Goal: Information Seeking & Learning: Check status

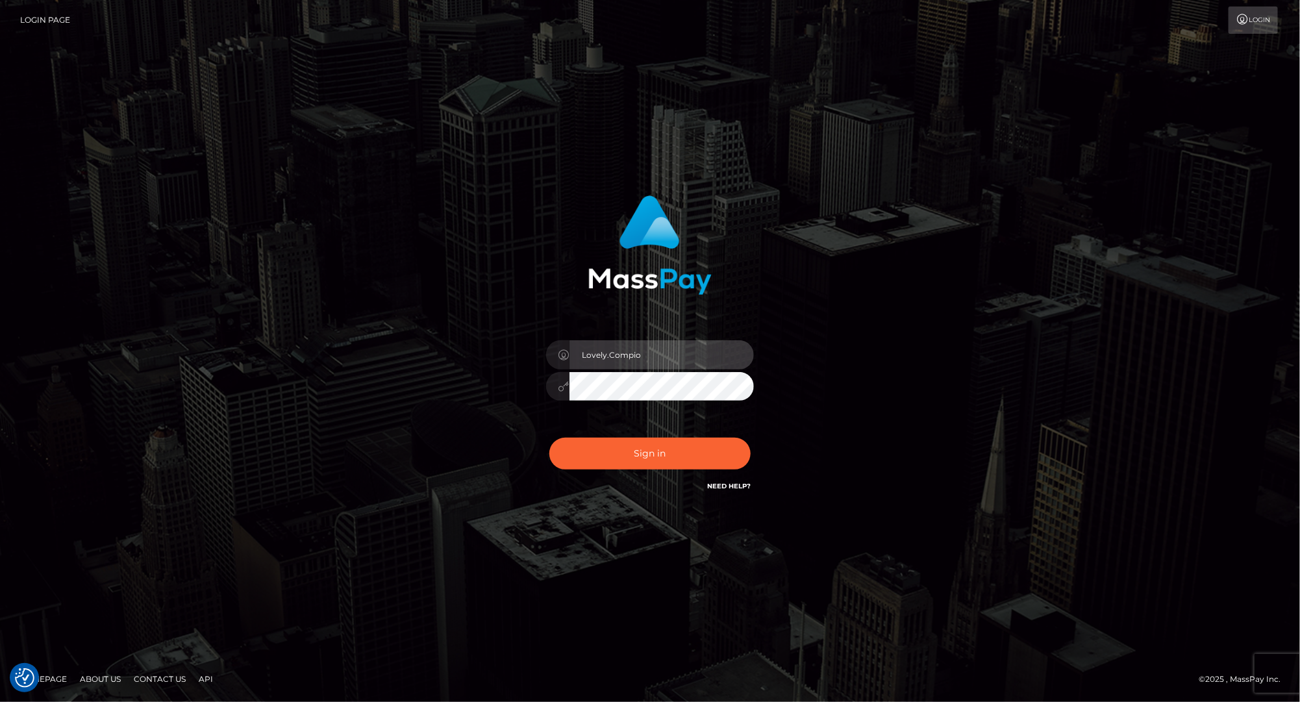
click at [614, 360] on input "Lovely.Compio" at bounding box center [661, 354] width 184 height 29
click at [660, 360] on input "Lovely.Compio" at bounding box center [661, 354] width 184 height 29
type input "Lovely.ACE"
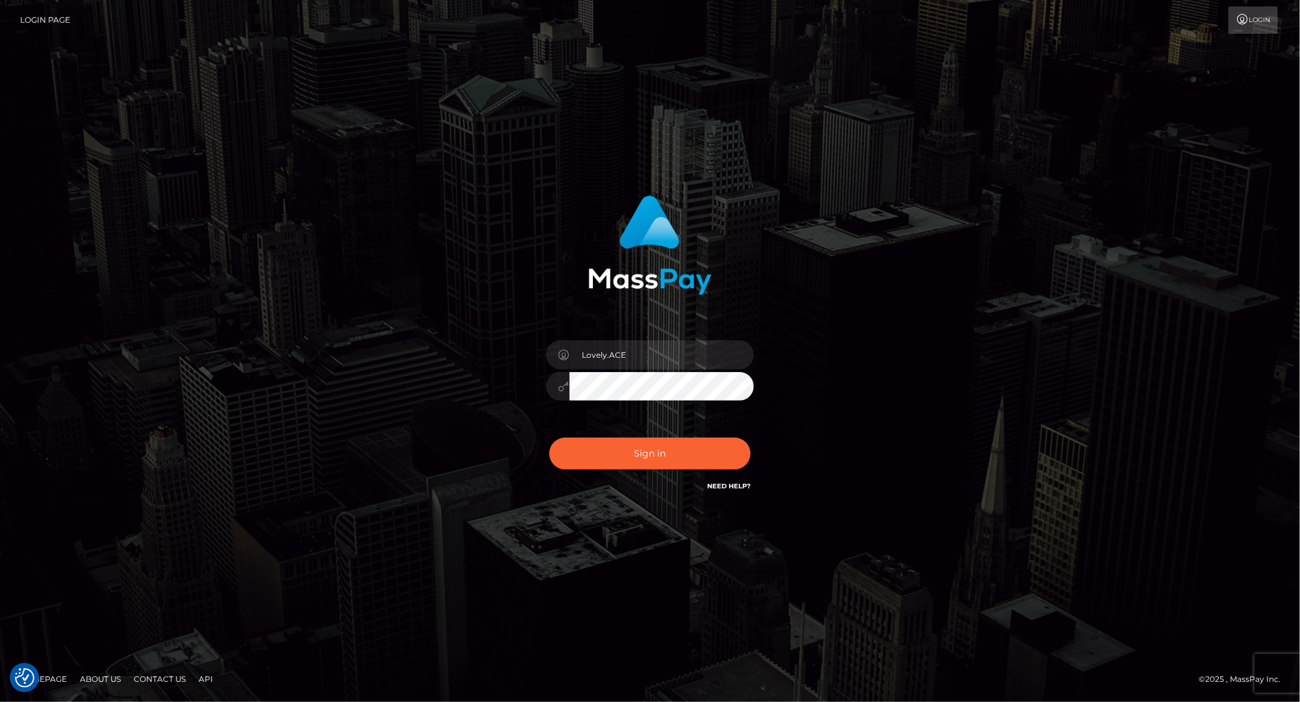
click at [485, 362] on div "Lovely.ACE Sign in" at bounding box center [650, 344] width 341 height 317
click at [338, 315] on div "Lovely.ACE Sign in" at bounding box center [650, 351] width 740 height 330
click at [615, 462] on button "Sign in" at bounding box center [649, 454] width 201 height 32
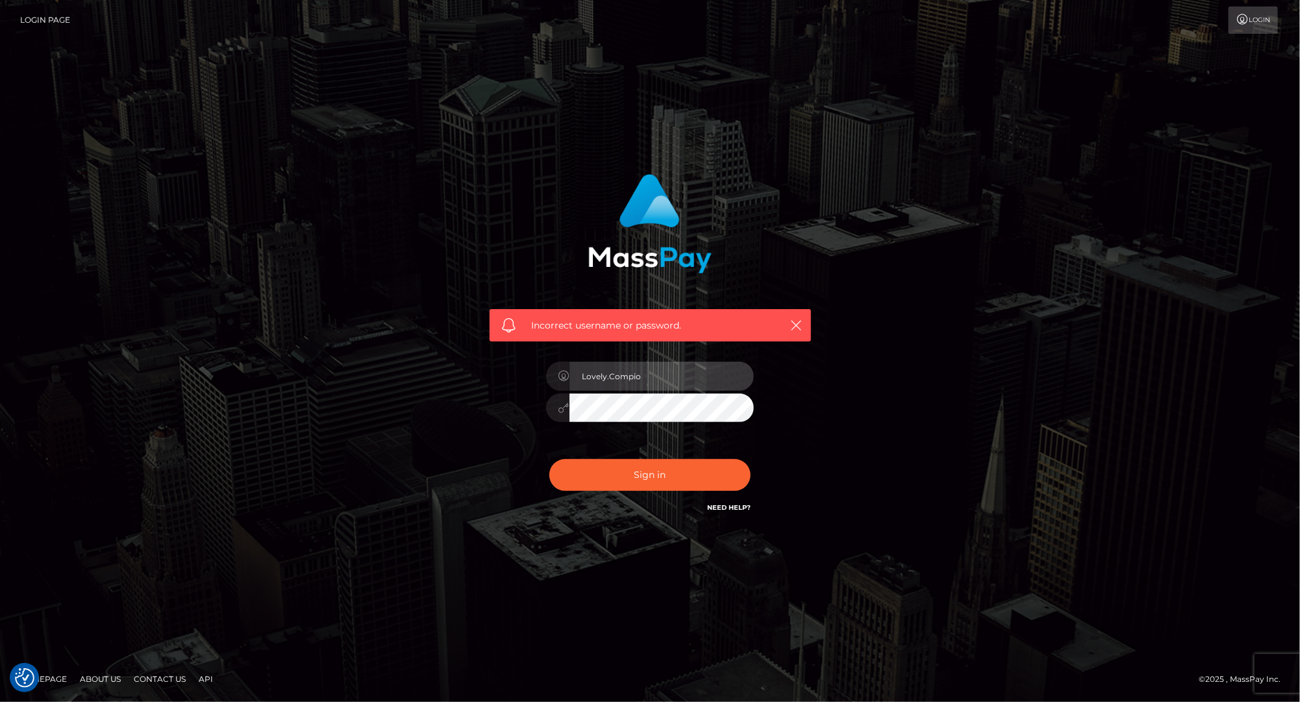
click at [676, 362] on input "Lovely.Compio" at bounding box center [661, 376] width 184 height 29
type input "Lovely.ACE"
click at [327, 371] on div "Incorrect username or password. Lovely.ACE" at bounding box center [650, 350] width 740 height 373
click at [596, 478] on button "Sign in" at bounding box center [649, 475] width 201 height 32
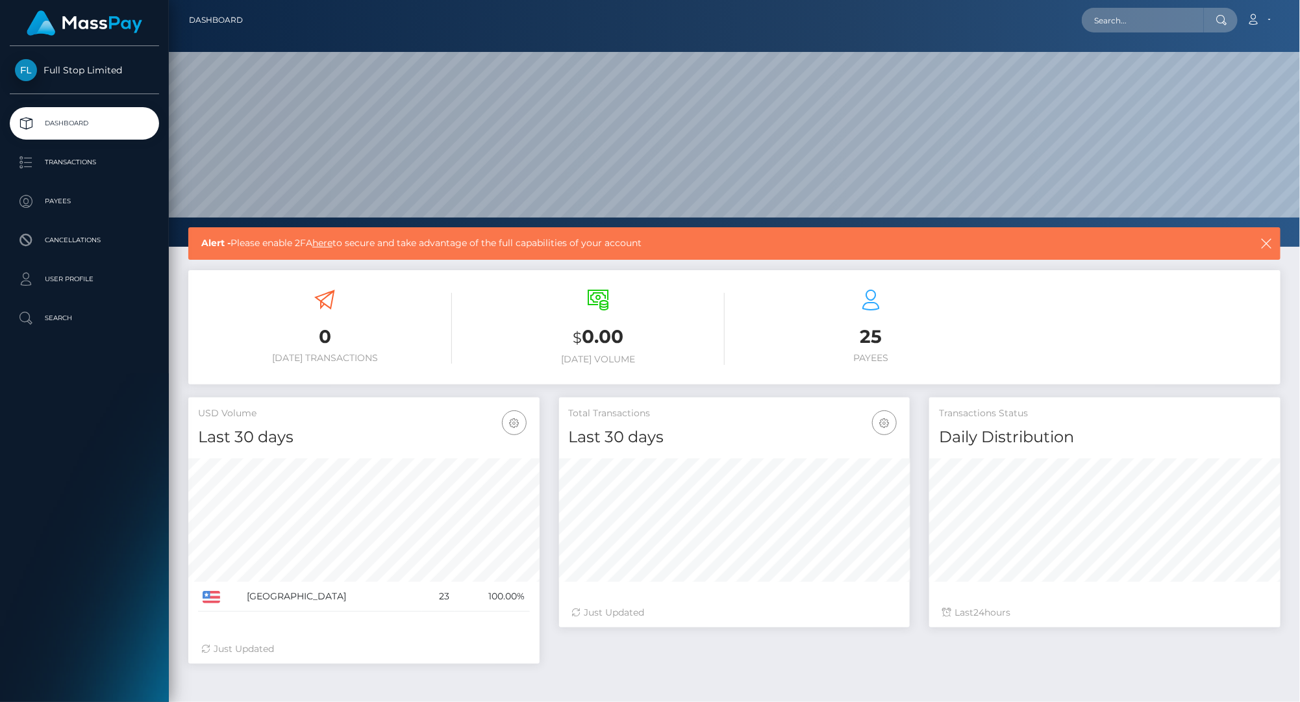
scroll to position [229, 351]
click at [92, 279] on p "User Profile" at bounding box center [84, 278] width 139 height 19
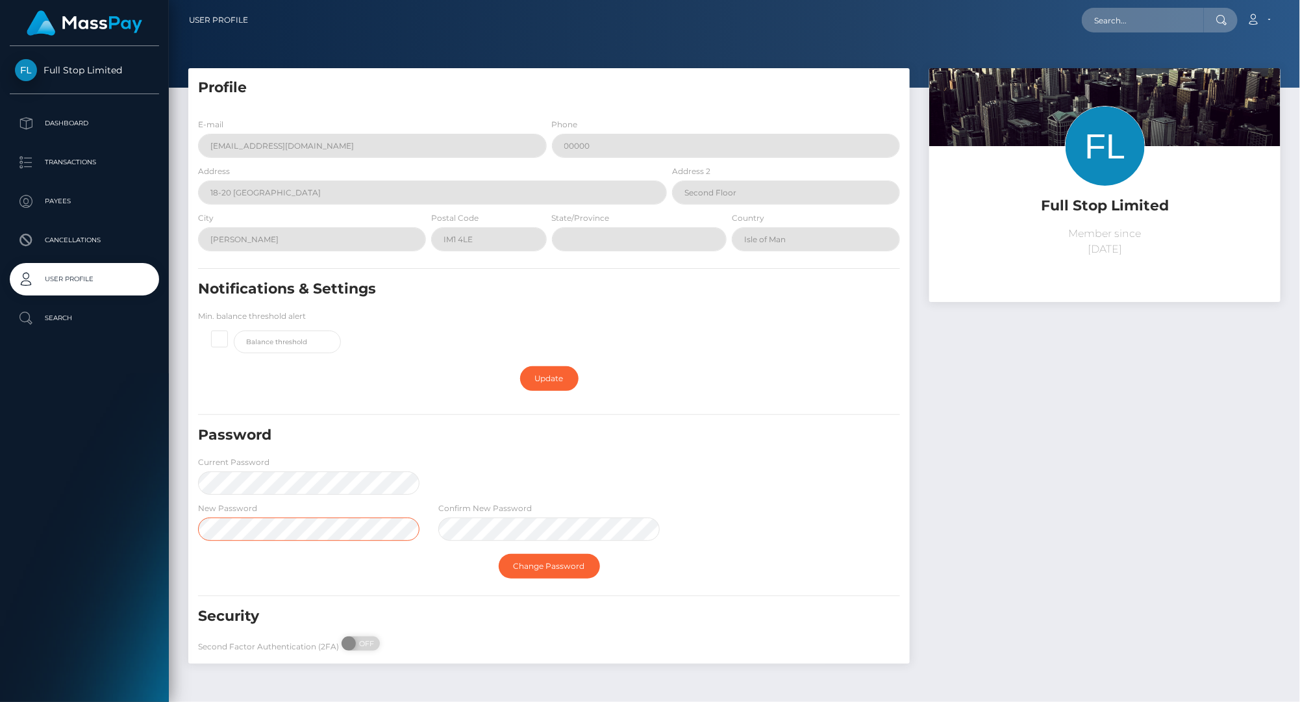
click at [0, 521] on html "Full Stop Limited Dashboard Transactions Payees Cancellations User Profile" at bounding box center [650, 351] width 1300 height 702
click at [506, 572] on link "Change Password" at bounding box center [549, 566] width 101 height 25
click at [542, 565] on link "Change Password" at bounding box center [549, 566] width 101 height 25
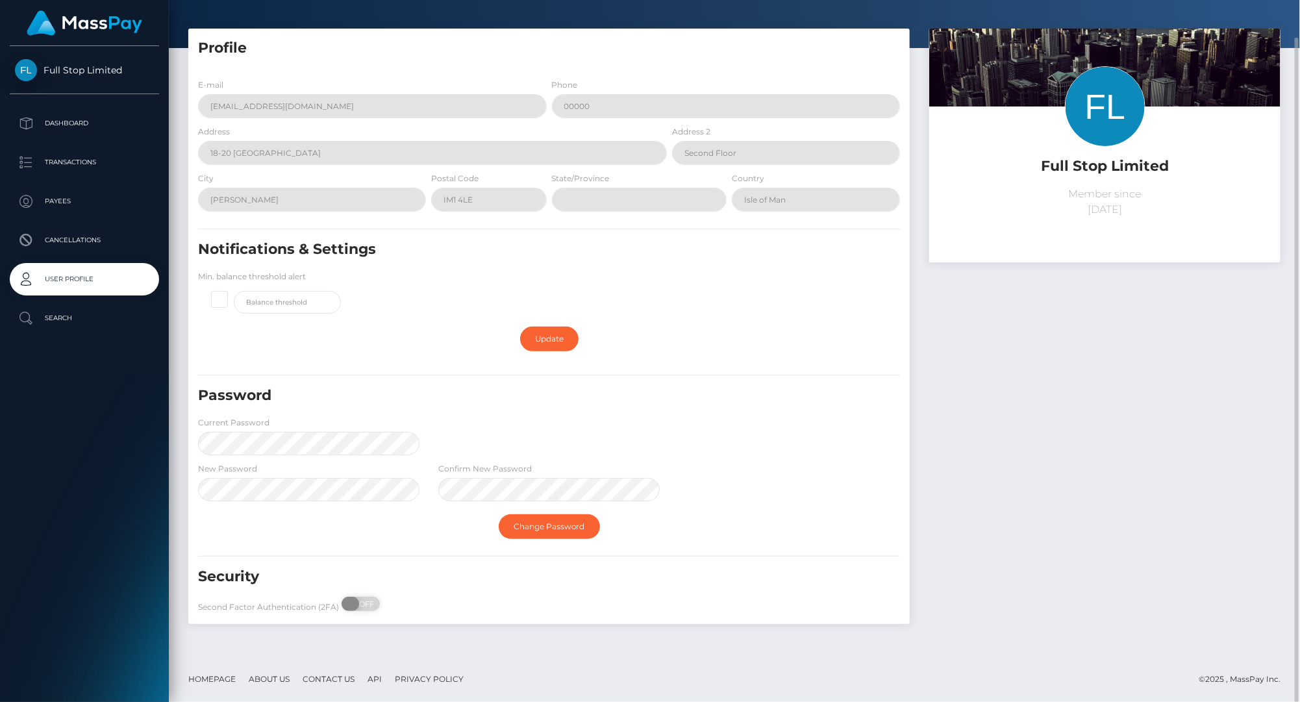
click at [354, 602] on span at bounding box center [350, 604] width 18 height 14
checkbox input "true"
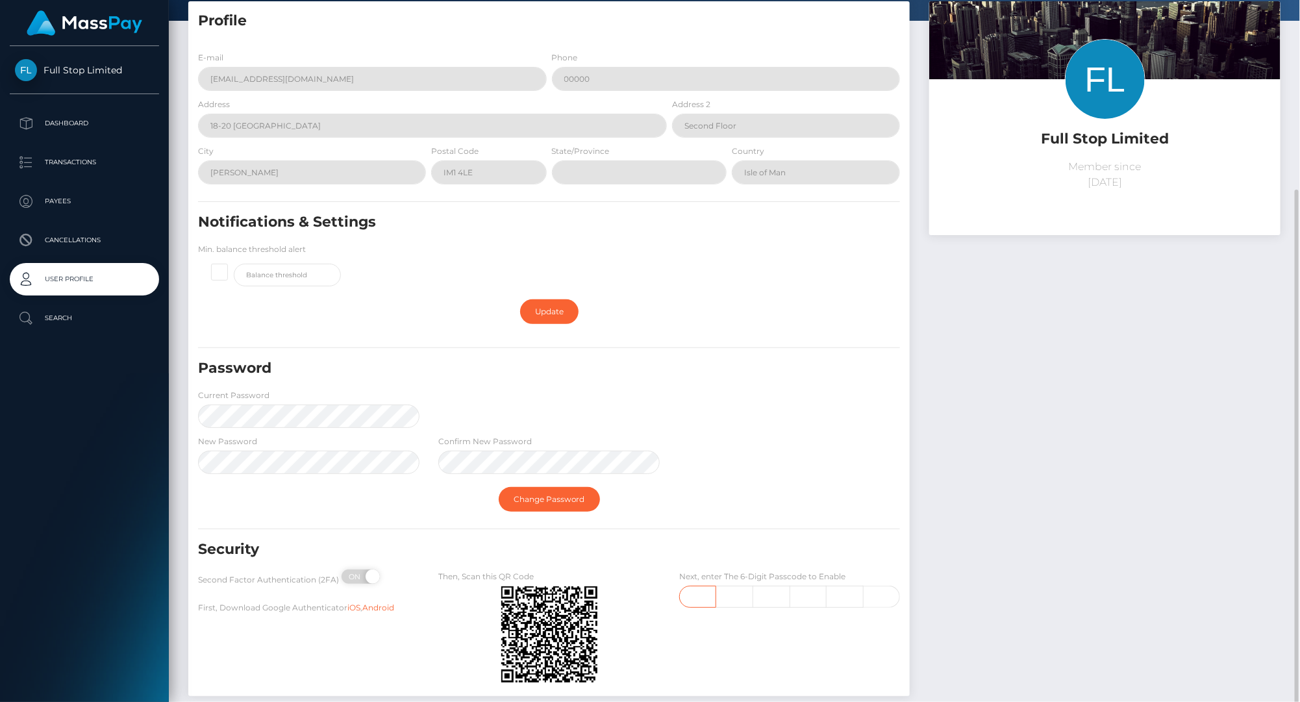
scroll to position [140, 0]
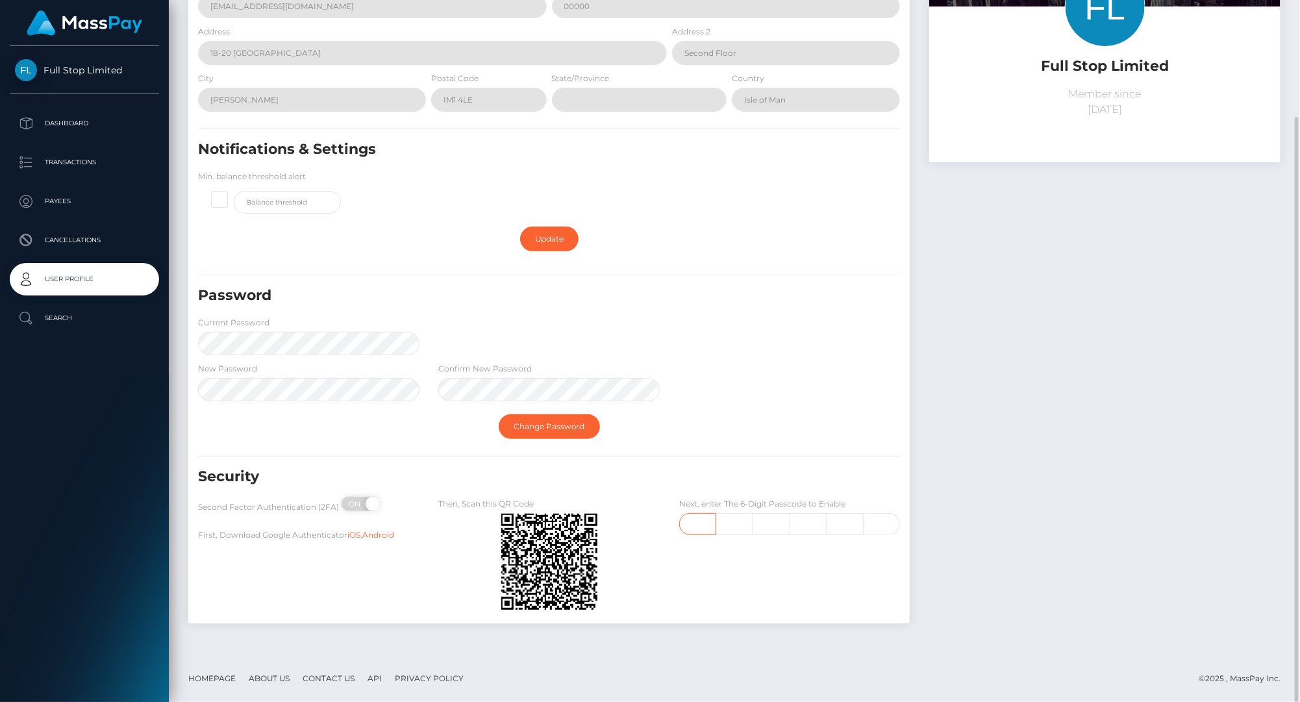
click at [708, 531] on input "text" at bounding box center [698, 524] width 38 height 22
type input "5"
type input "3"
type input "4"
type input "0"
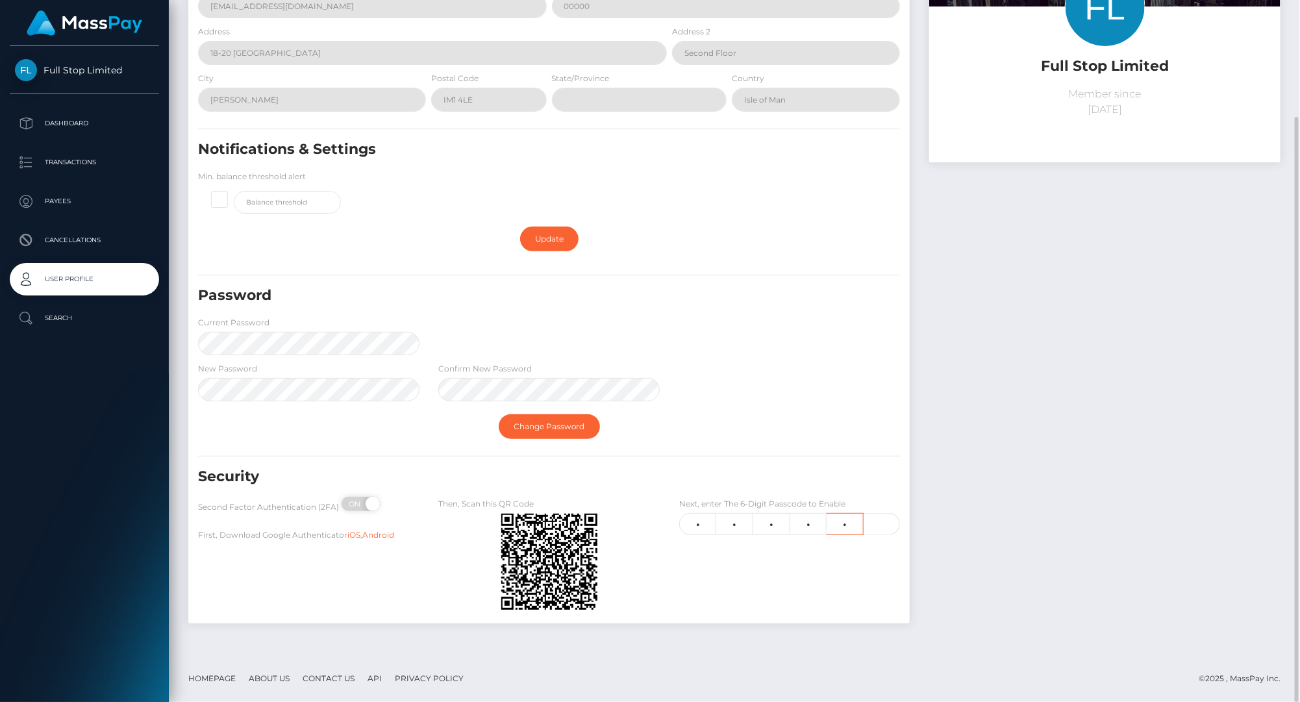
type input "5"
type input "3"
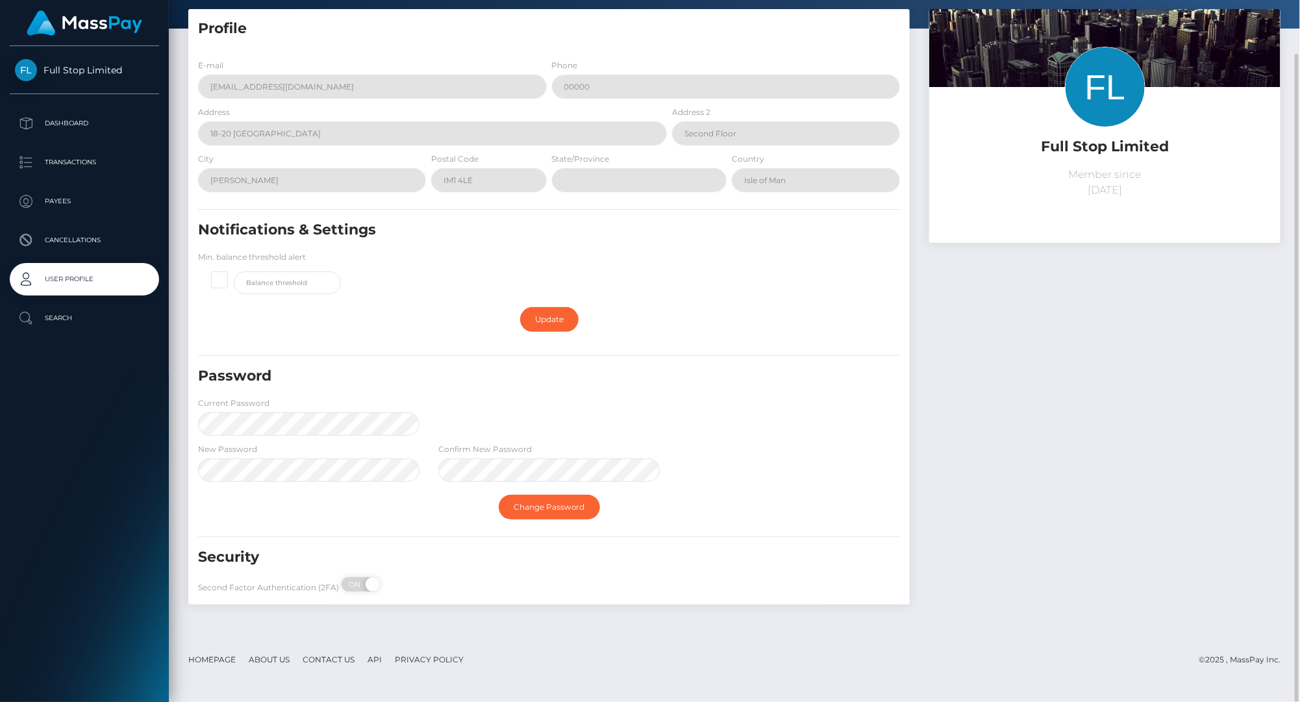
scroll to position [0, 0]
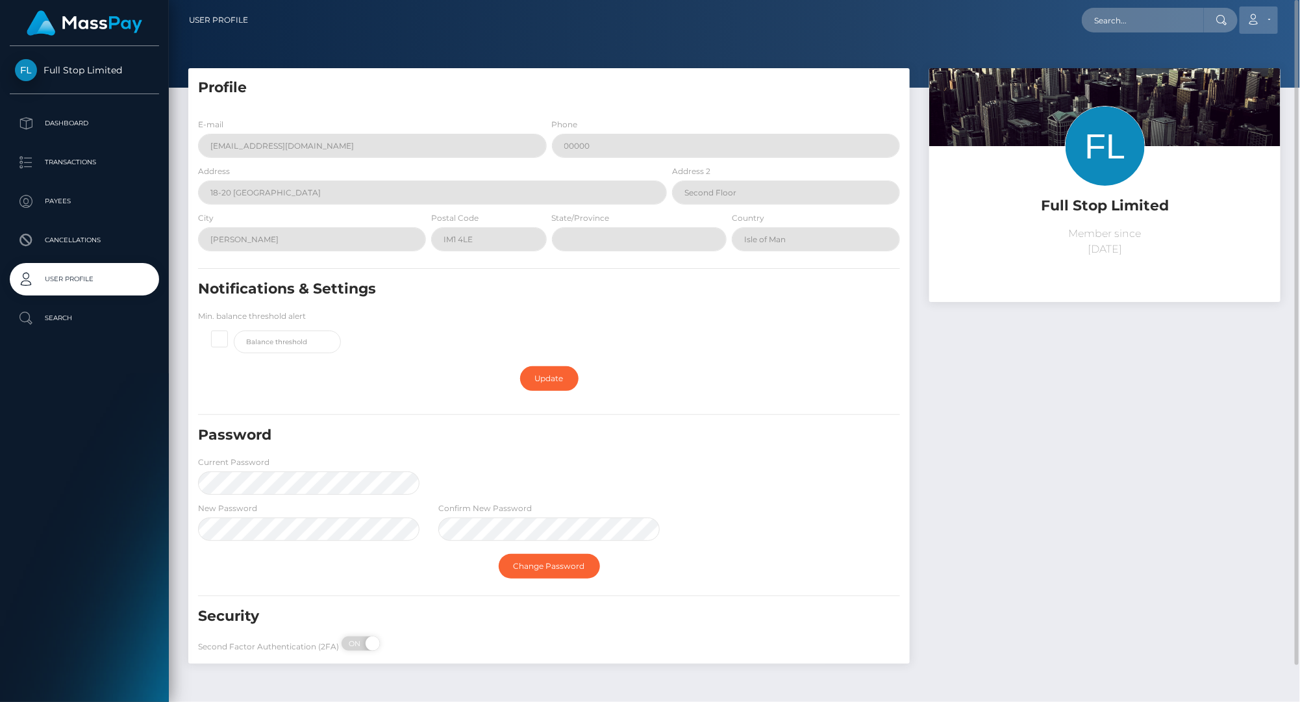
click at [1261, 10] on link "Account" at bounding box center [1258, 19] width 38 height 27
click at [1205, 98] on div "Edit Profile Logout" at bounding box center [1228, 68] width 104 height 65
click at [1258, 21] on icon at bounding box center [1253, 19] width 14 height 10
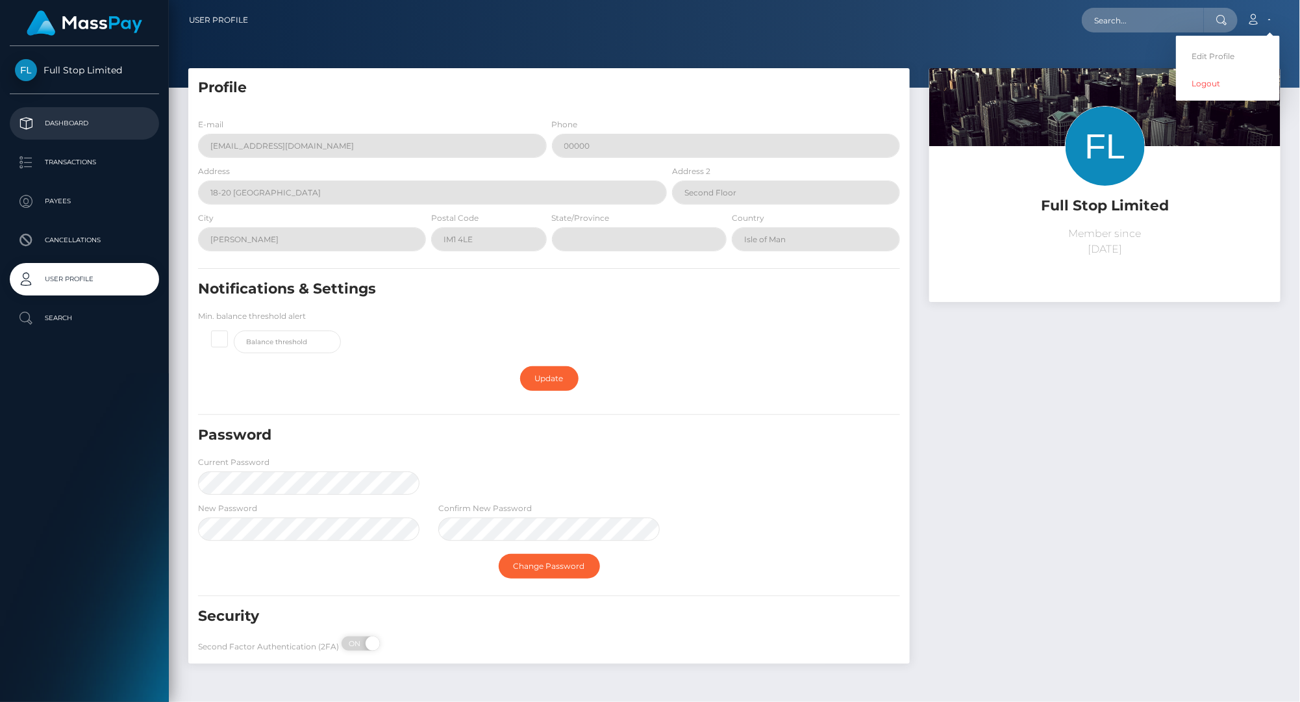
click at [52, 133] on p "Dashboard" at bounding box center [84, 123] width 139 height 19
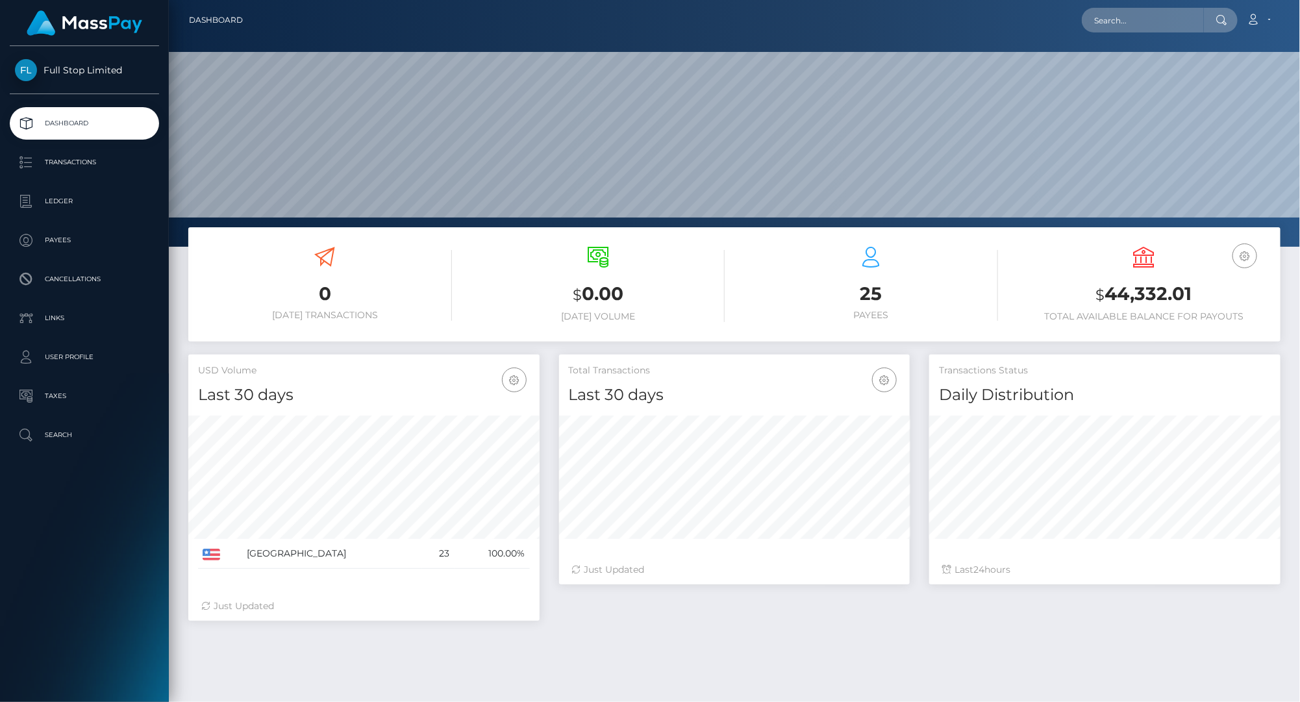
scroll to position [229, 351]
click at [1253, 25] on icon at bounding box center [1253, 19] width 14 height 10
click at [1221, 86] on link "Logout" at bounding box center [1228, 83] width 104 height 24
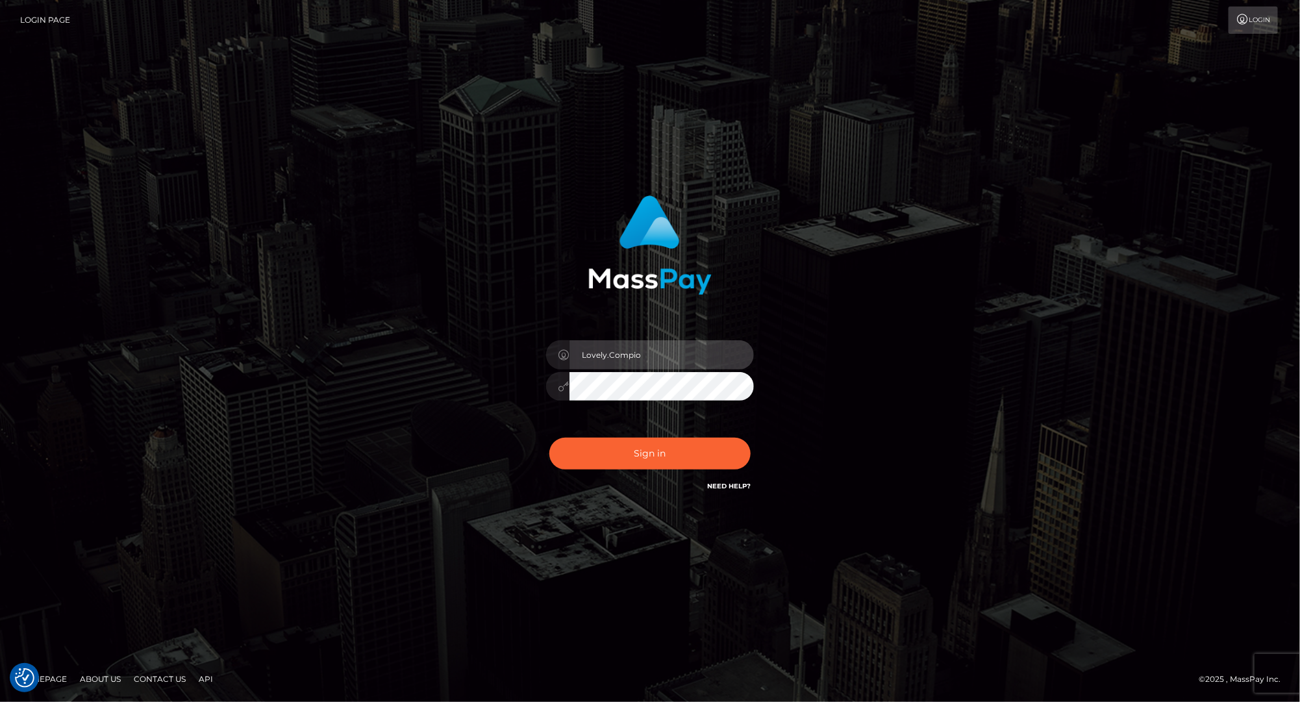
click at [663, 361] on input "Lovely.Compio" at bounding box center [661, 354] width 184 height 29
drag, startPoint x: 665, startPoint y: 359, endPoint x: 430, endPoint y: 348, distance: 235.3
click at [432, 348] on div "Lovely.Compio Sign in" at bounding box center [650, 351] width 740 height 330
click at [660, 361] on input "Lovely.Compio" at bounding box center [661, 354] width 184 height 29
type input "Lovely.ACE"
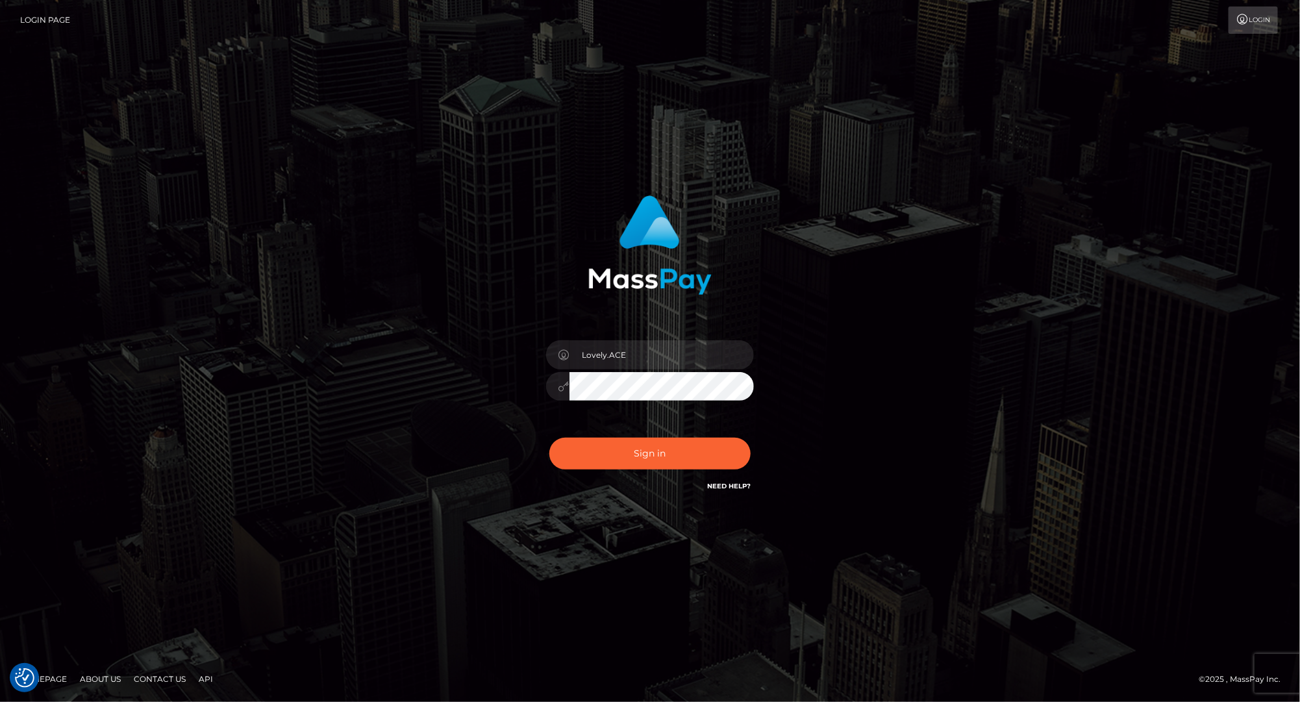
click at [248, 330] on div "Lovely.ACE" at bounding box center [650, 350] width 1300 height 525
click at [579, 456] on button "Sign in" at bounding box center [649, 454] width 201 height 32
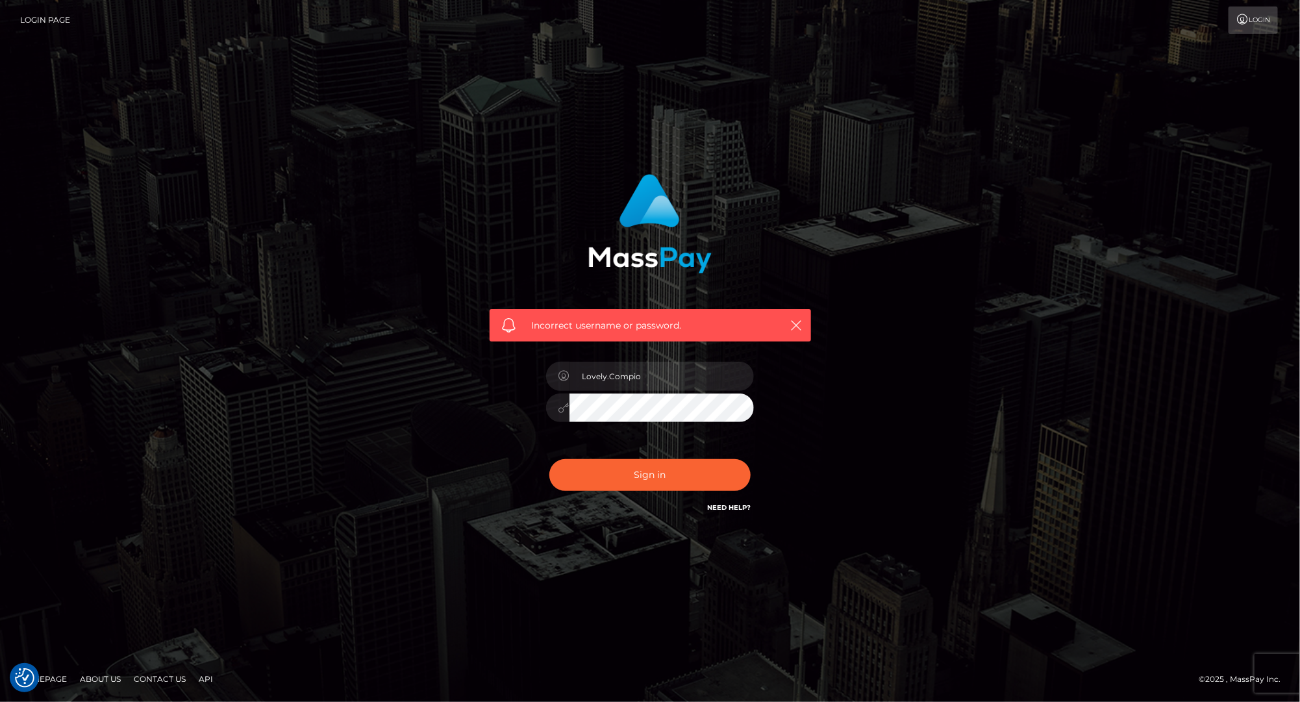
click at [387, 390] on div "Incorrect username or password. Lovely.Compio" at bounding box center [650, 350] width 740 height 373
click at [660, 380] on input "Lovely.Compio" at bounding box center [661, 376] width 184 height 29
type input "Lovely.ACE"
click at [634, 478] on button "Sign in" at bounding box center [649, 475] width 201 height 32
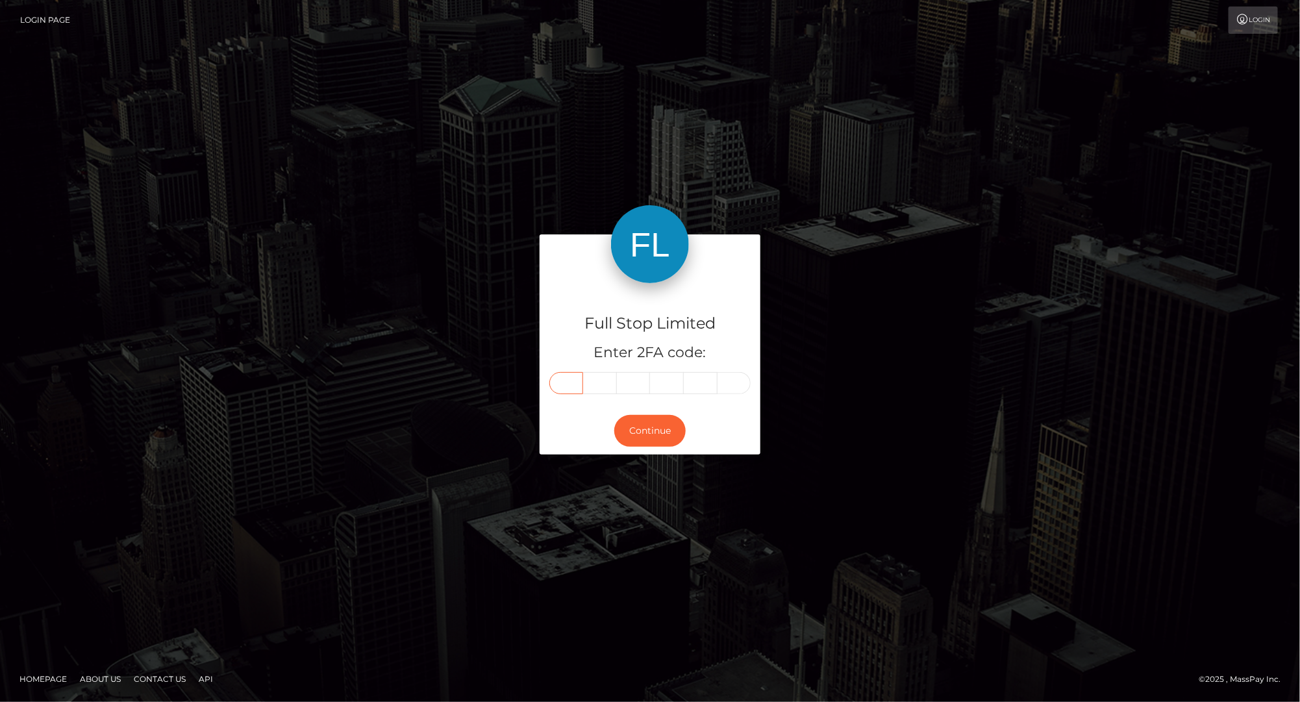
click at [572, 377] on input "text" at bounding box center [566, 383] width 34 height 22
type input "1"
type input "4"
type input "8"
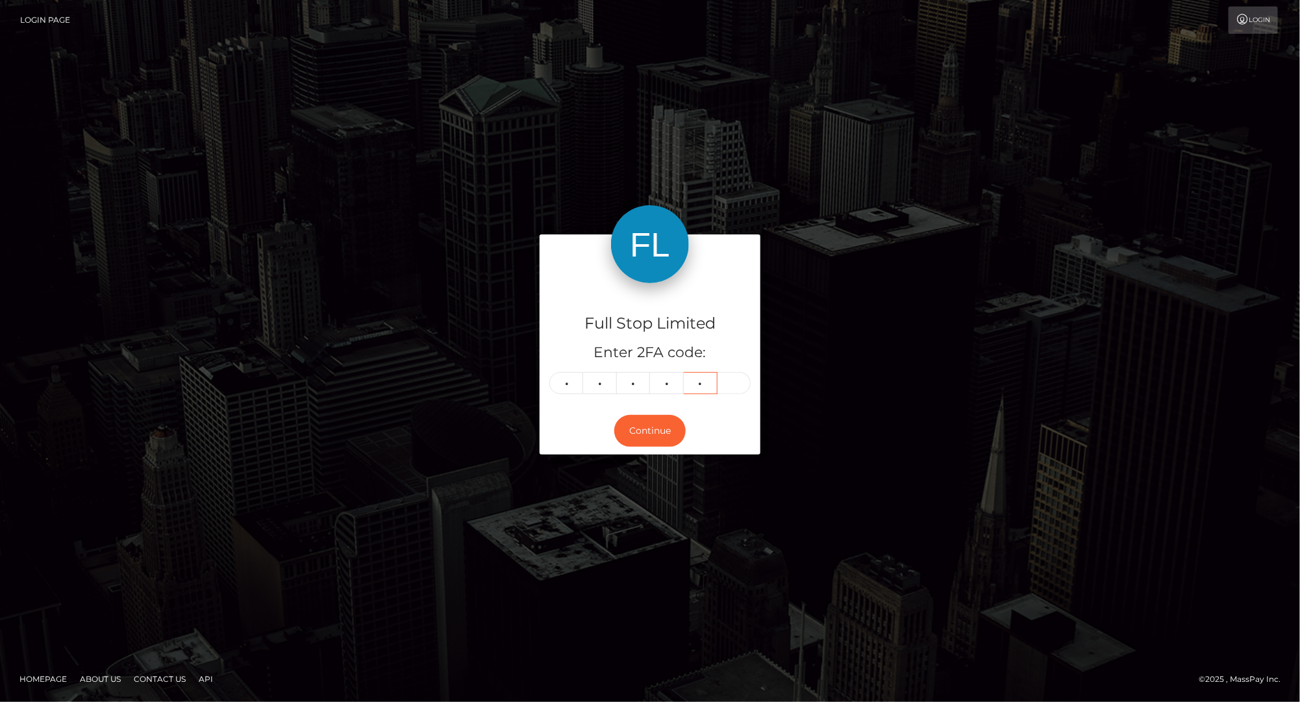
type input "5"
type input "1"
type input "5"
type input "1"
type input "4"
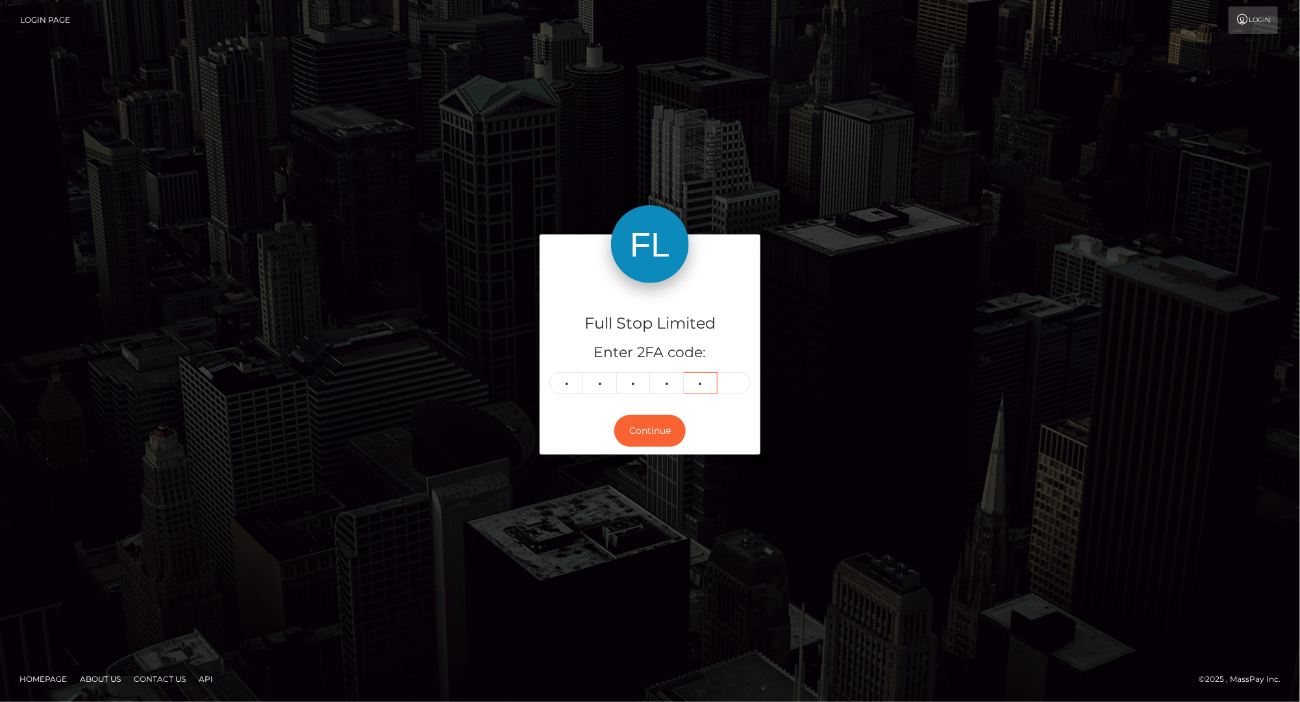
type input "8"
type input "5"
click at [640, 439] on button "Continue" at bounding box center [649, 431] width 71 height 32
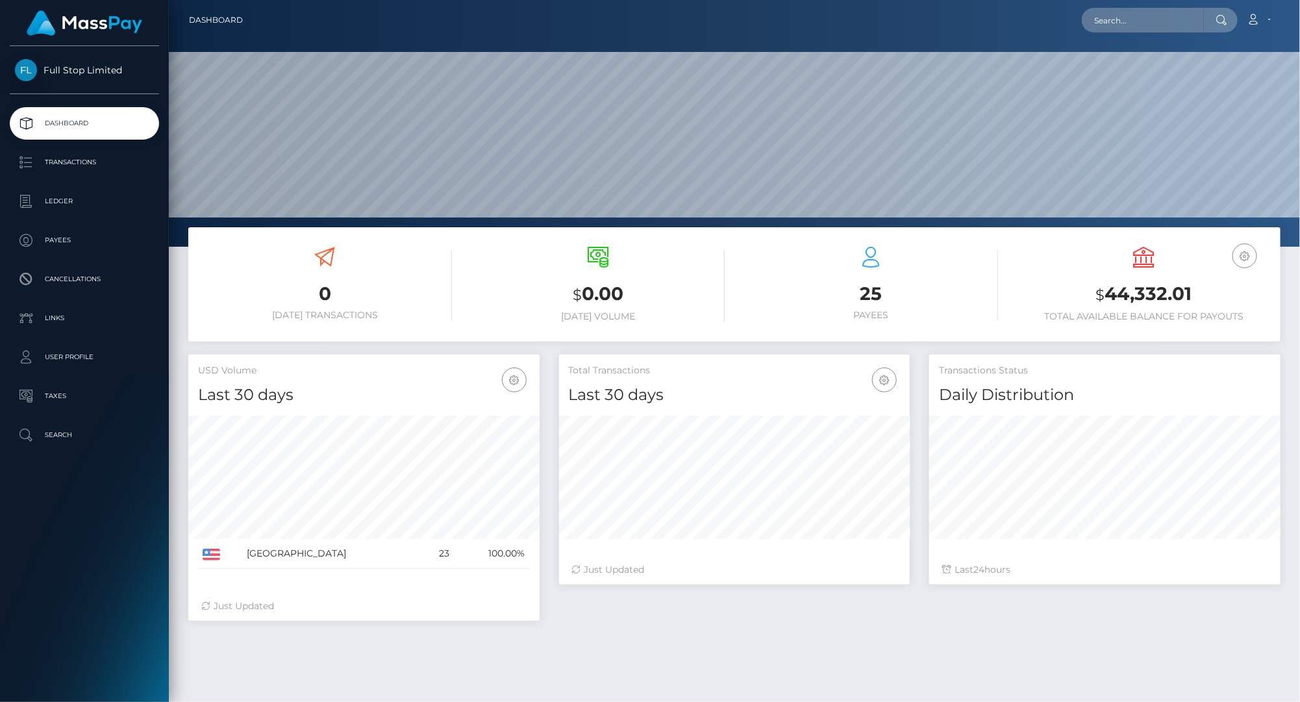
scroll to position [229, 351]
click at [91, 107] on link "Dashboard" at bounding box center [84, 123] width 149 height 32
click at [83, 118] on p "Dashboard" at bounding box center [84, 123] width 139 height 19
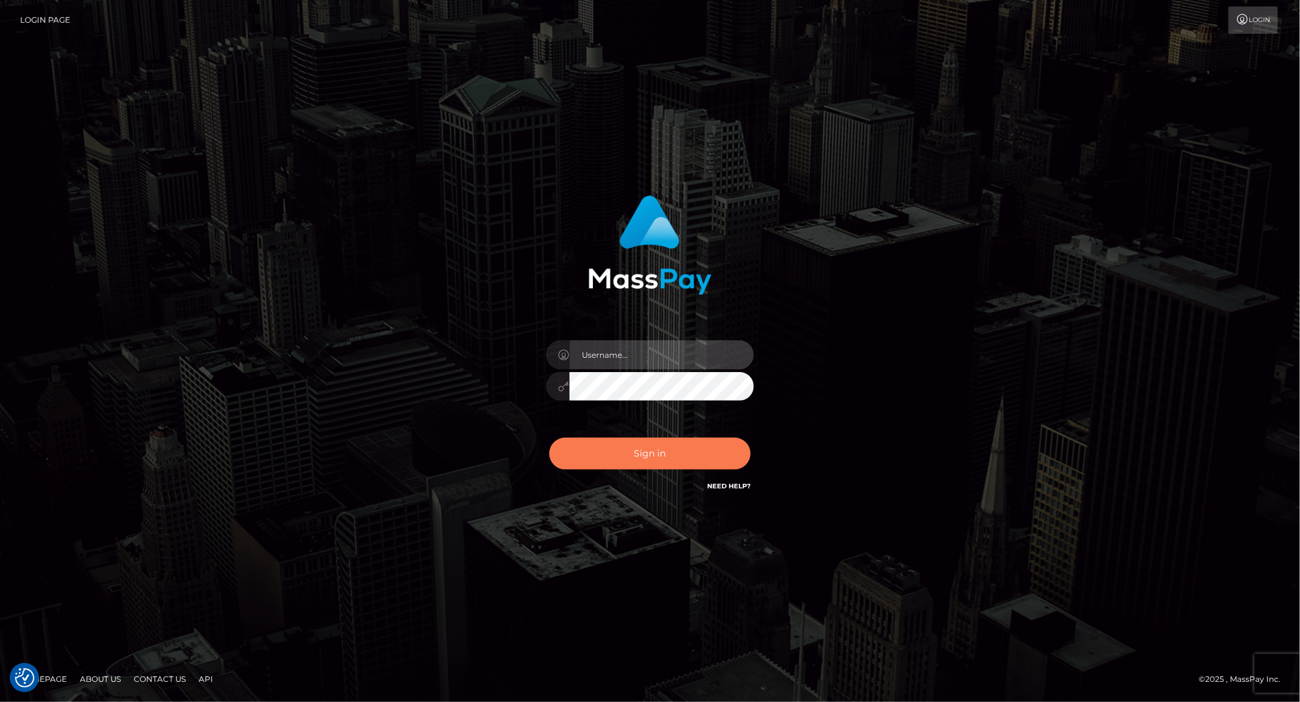
type input "lovely.ace"
click at [691, 455] on button "Sign in" at bounding box center [649, 454] width 201 height 32
type input "lovely.ace"
click at [628, 446] on button "Sign in" at bounding box center [649, 454] width 201 height 32
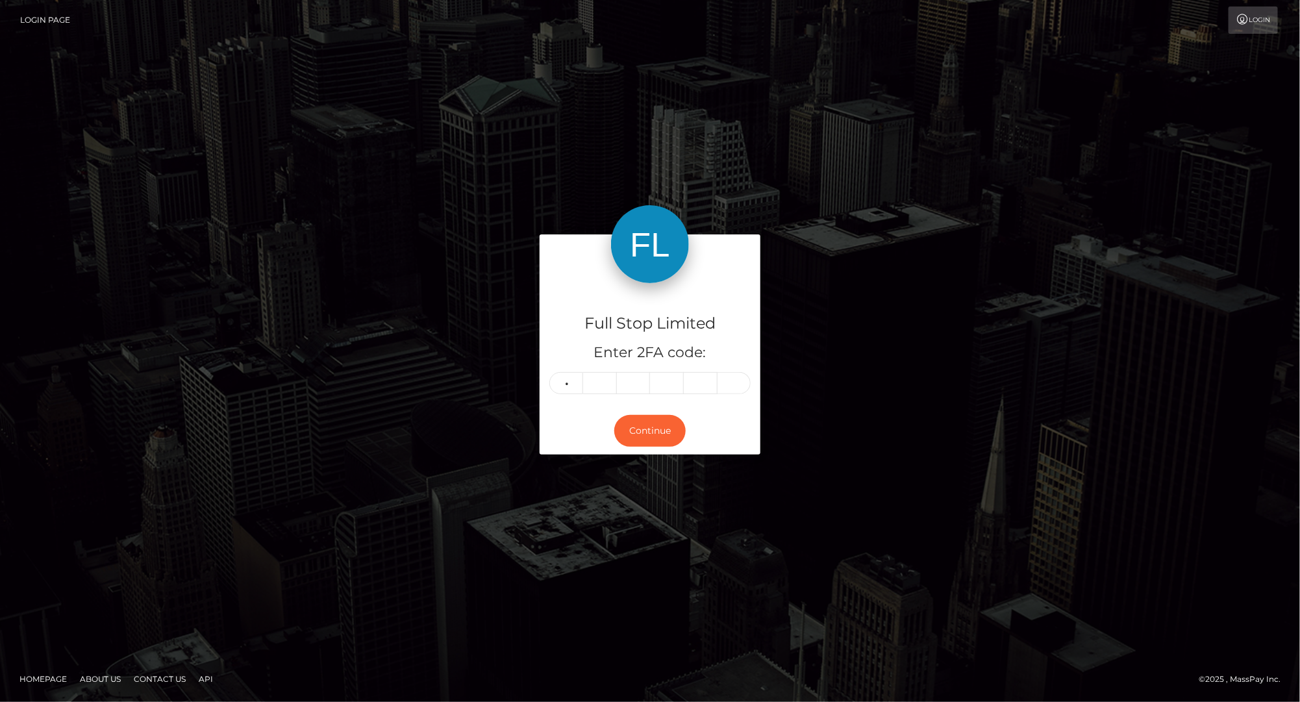
type input "9"
type input "4"
type input "2"
type input "0"
type input "2"
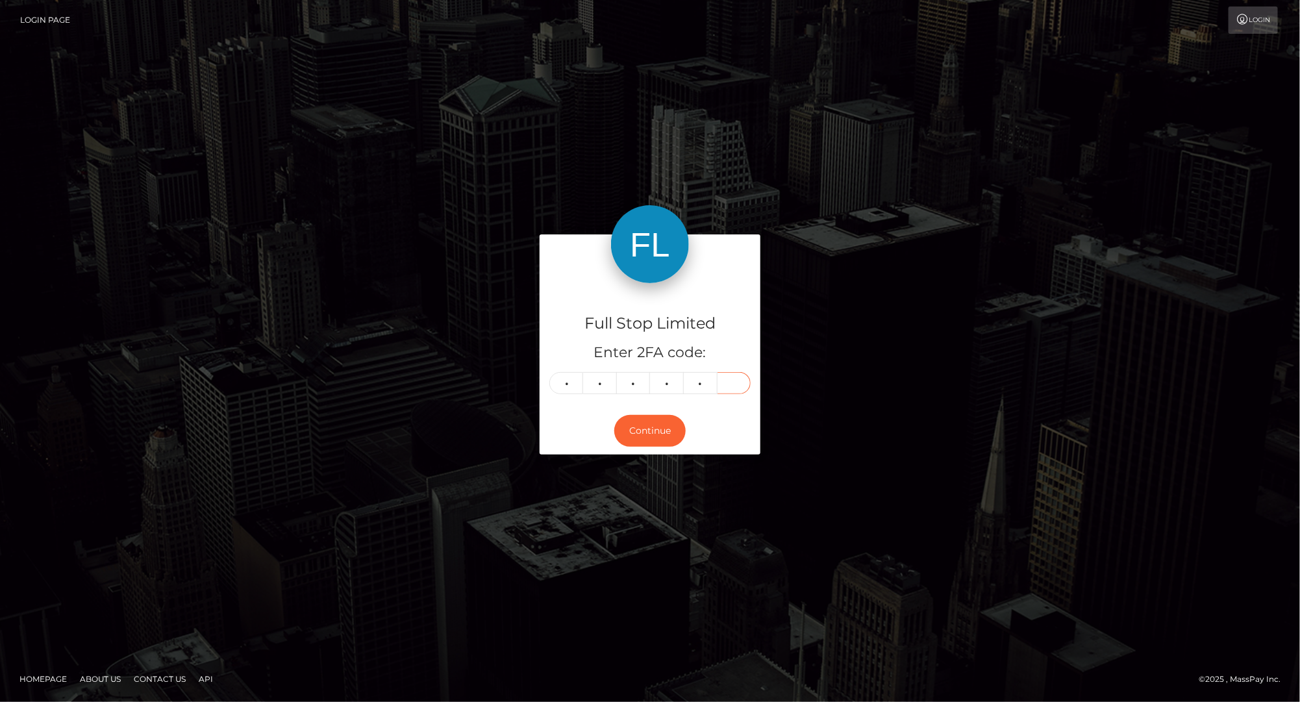
type input "6"
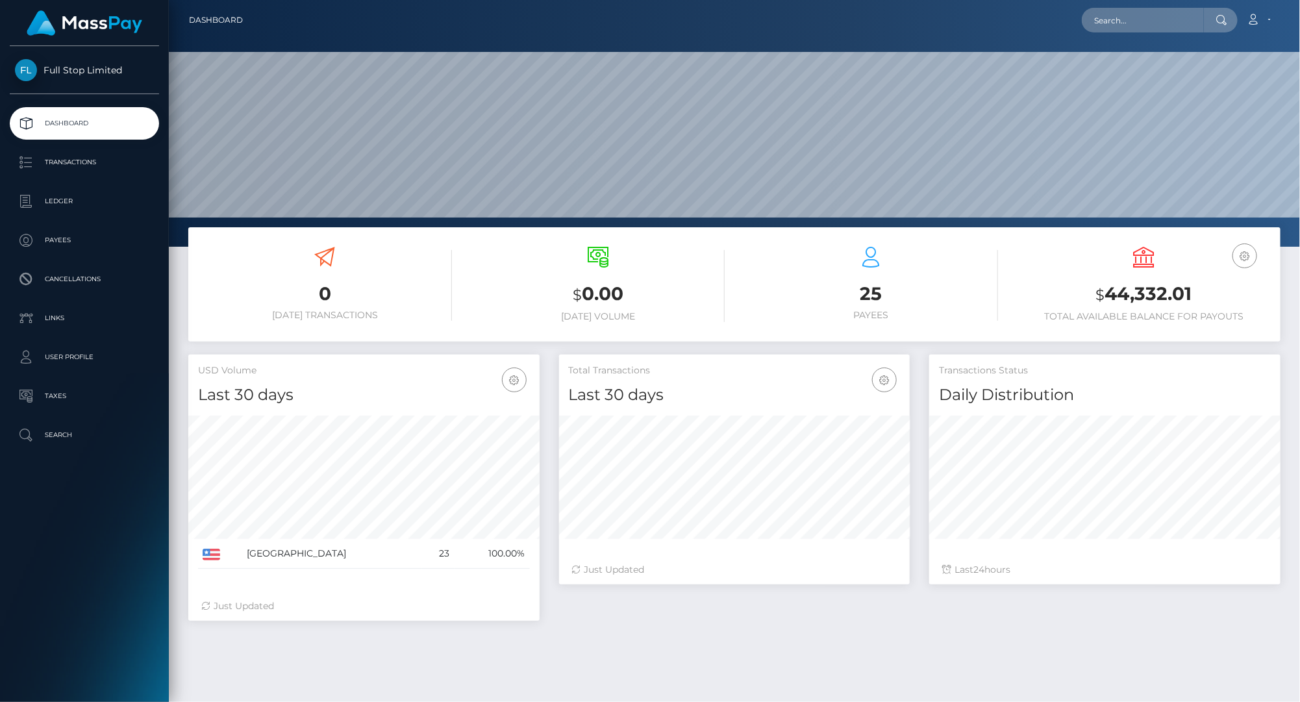
scroll to position [229, 351]
click at [66, 169] on p "Transactions" at bounding box center [84, 162] width 139 height 19
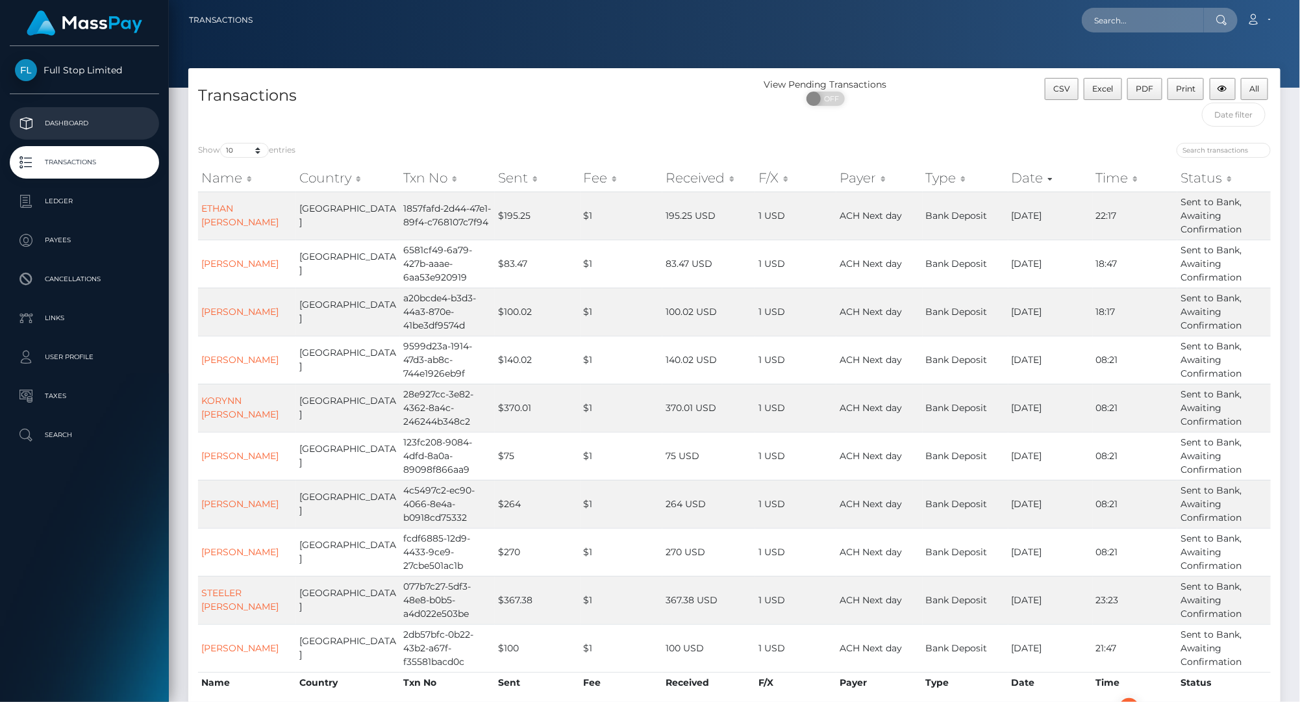
click at [59, 118] on p "Dashboard" at bounding box center [84, 123] width 139 height 19
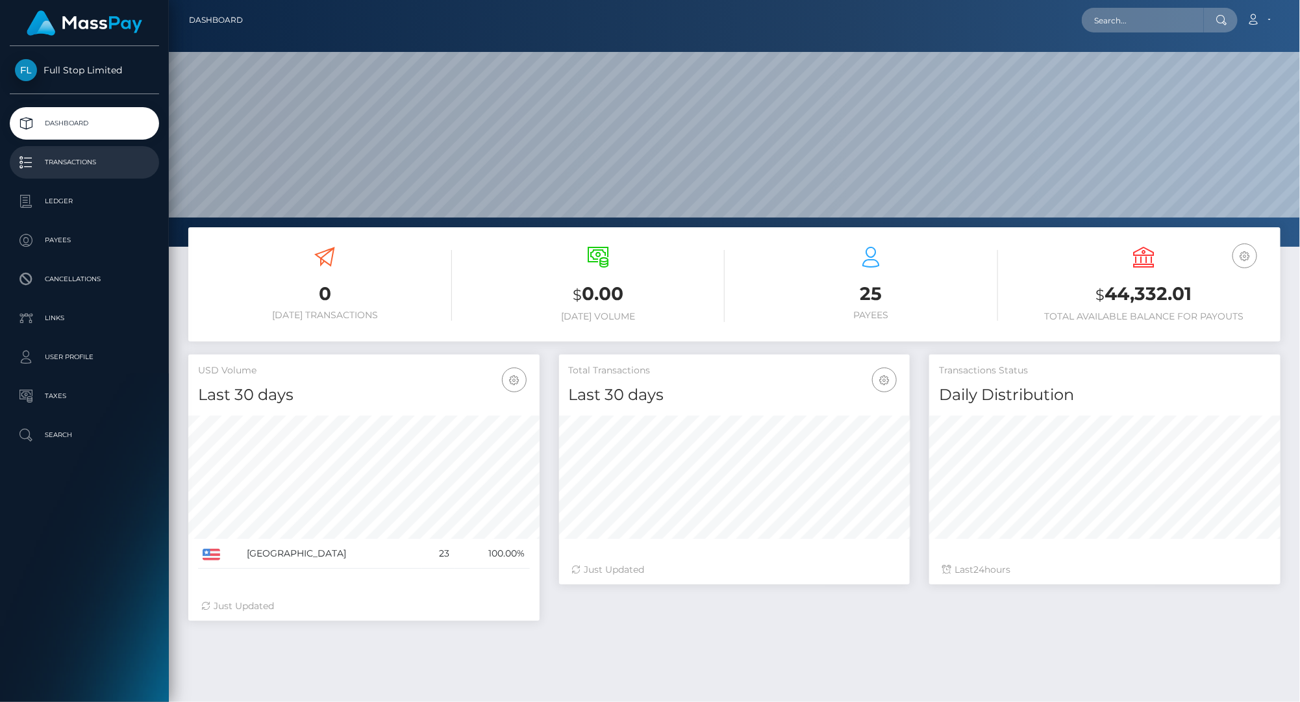
scroll to position [229, 351]
click at [89, 166] on p "Transactions" at bounding box center [84, 162] width 139 height 19
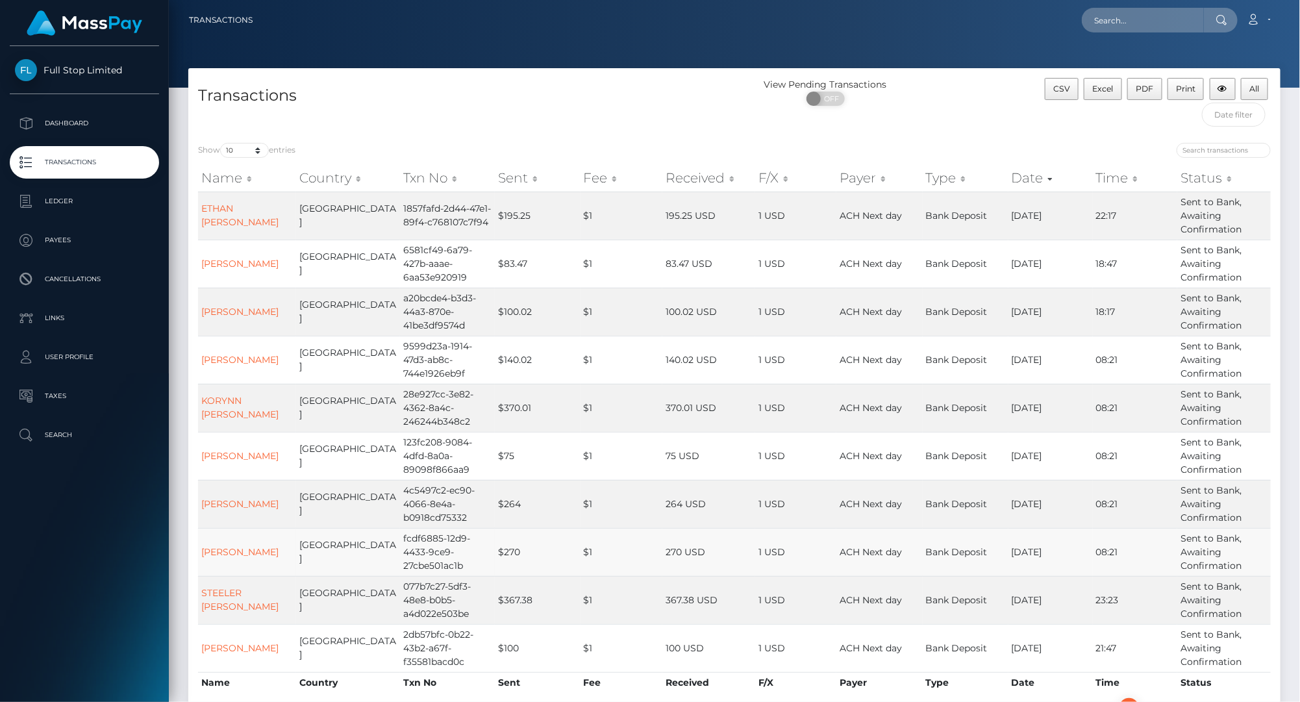
scroll to position [81, 0]
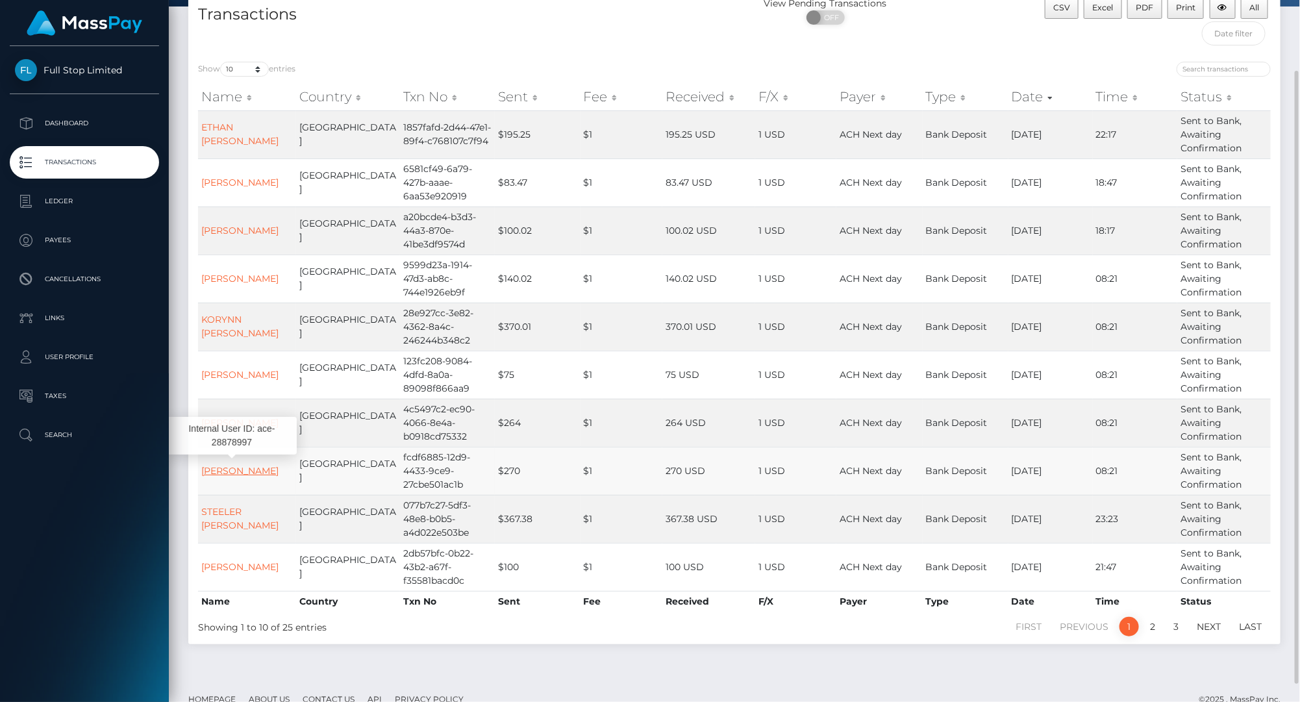
click at [237, 474] on link "[PERSON_NAME]" at bounding box center [239, 471] width 77 height 12
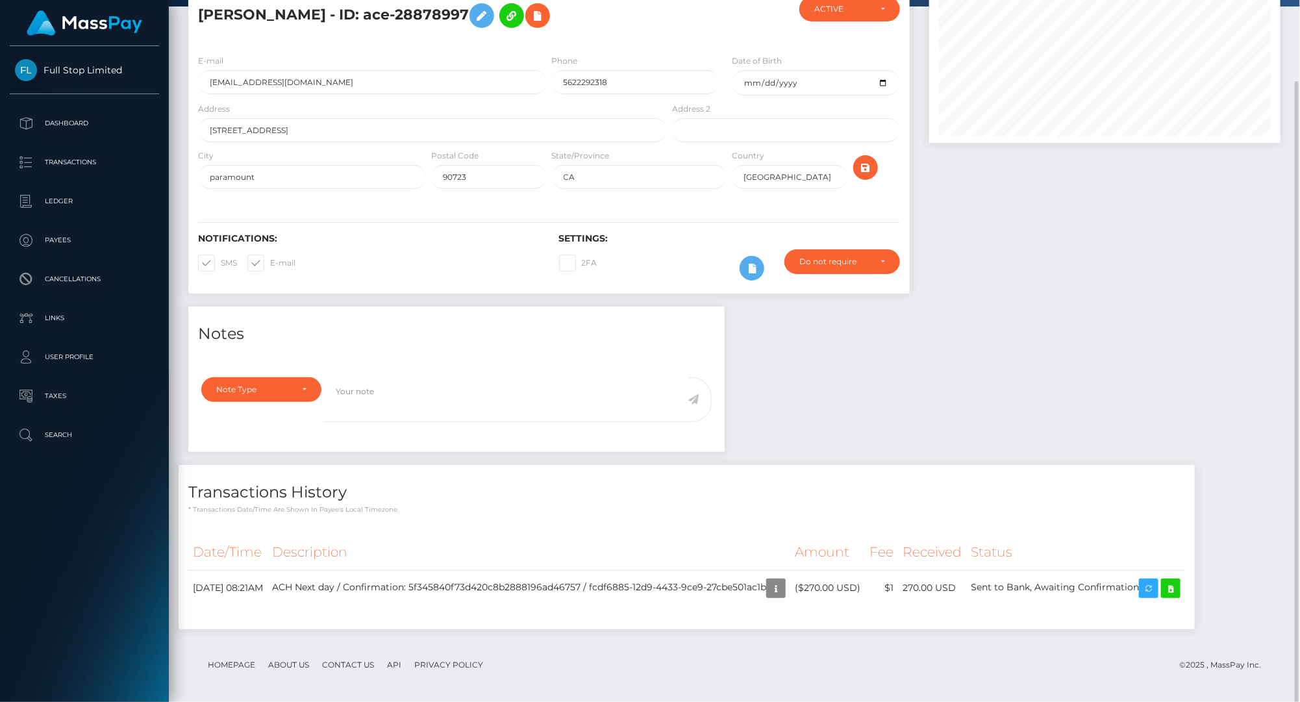
scroll to position [86, 0]
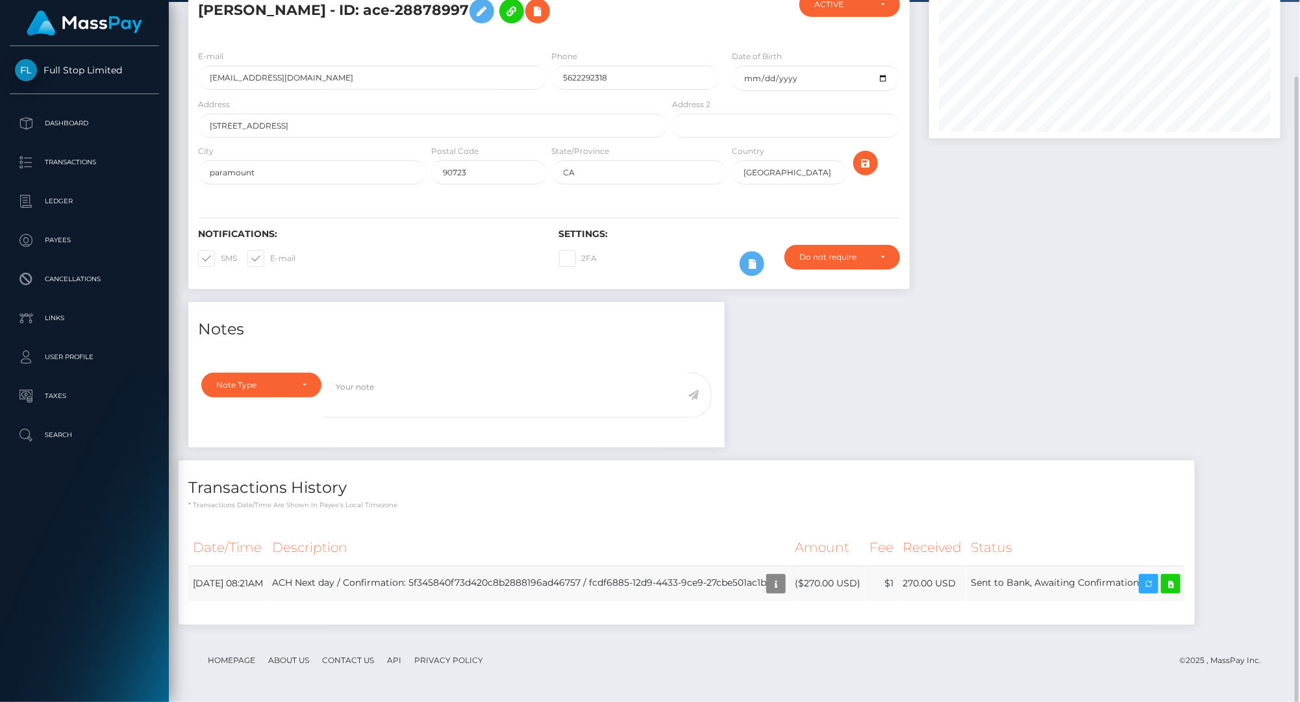
drag, startPoint x: 394, startPoint y: 578, endPoint x: 777, endPoint y: 586, distance: 383.1
click at [777, 586] on td "ACH Next day / Confirmation: 5f345840f73d420c8b2888196ad46757 / fcdf6885-12d9-4…" at bounding box center [528, 583] width 523 height 36
click at [258, 596] on td "August 22, 2025 08:21AM" at bounding box center [227, 583] width 79 height 36
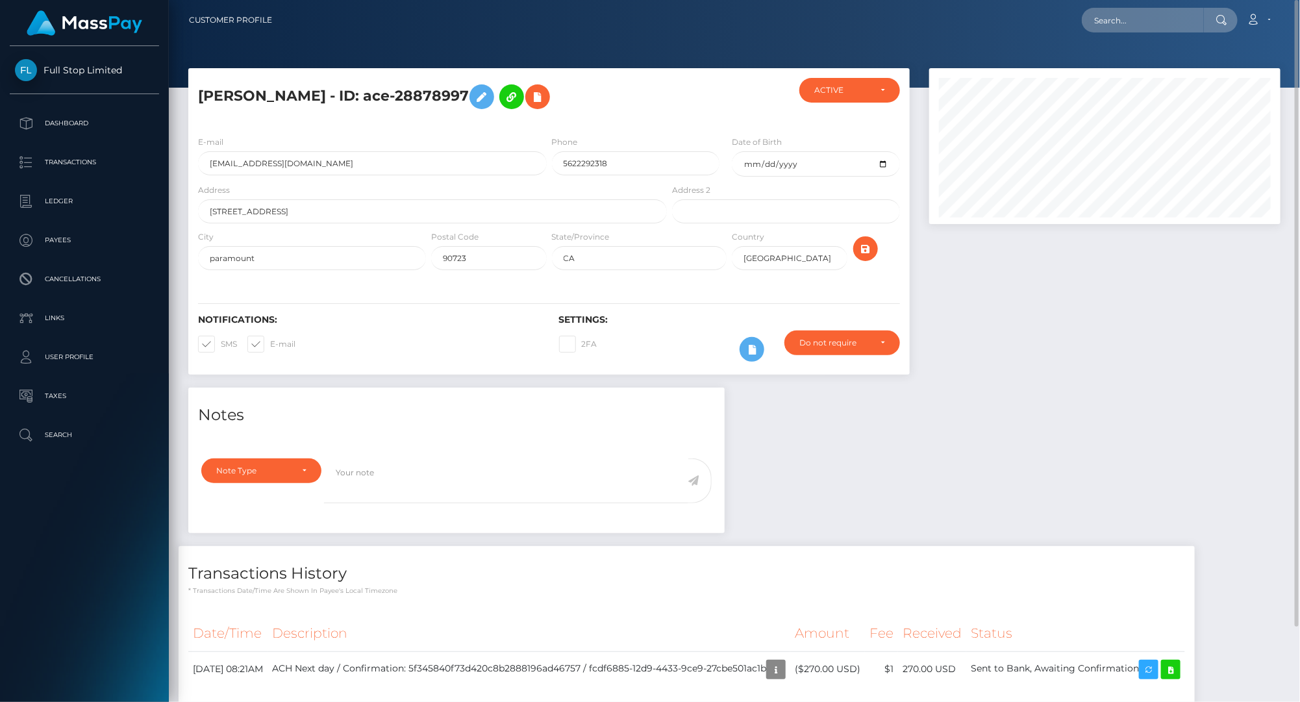
drag, startPoint x: 514, startPoint y: 95, endPoint x: 441, endPoint y: 86, distance: 73.2
click at [441, 86] on h5 "[PERSON_NAME] - ID: ace-28878997" at bounding box center [429, 97] width 462 height 38
copy h5 "28878997"
click at [1134, 21] on input "text" at bounding box center [1143, 20] width 122 height 25
paste input "28878997"
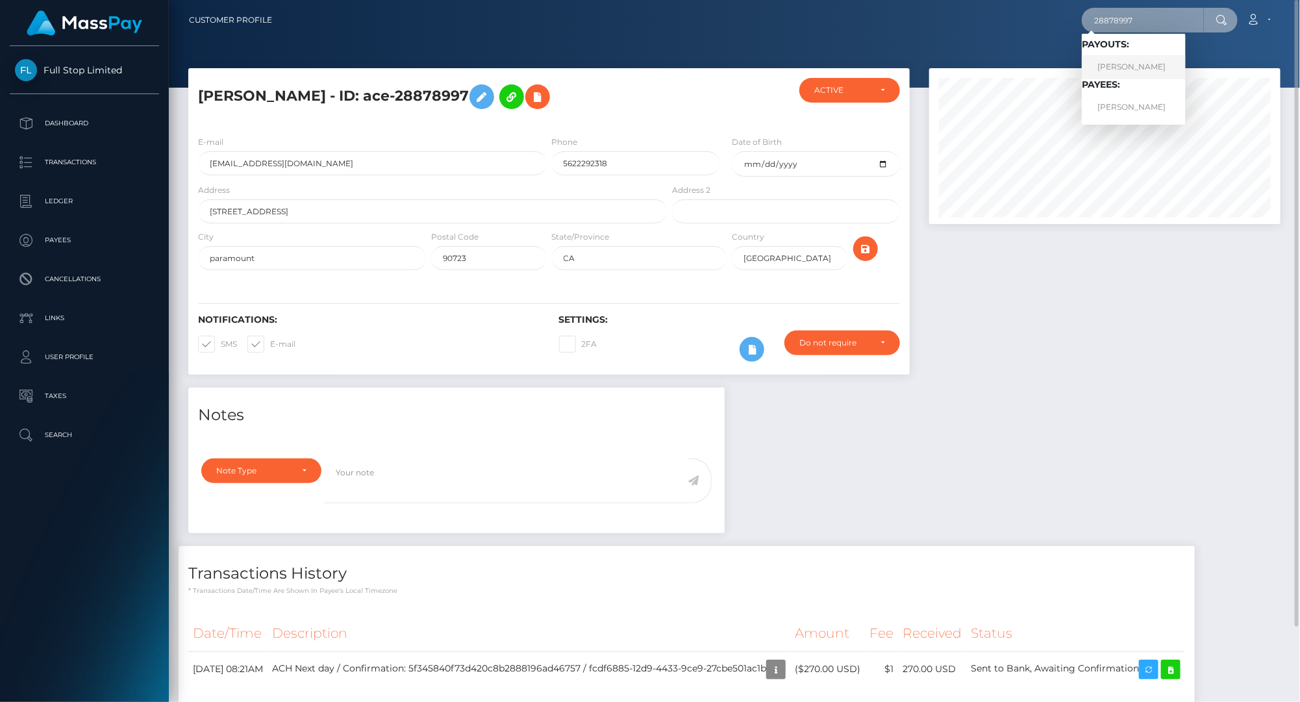
type input "28878997"
click at [1121, 70] on link "AARON EARL JACKSON" at bounding box center [1134, 67] width 104 height 24
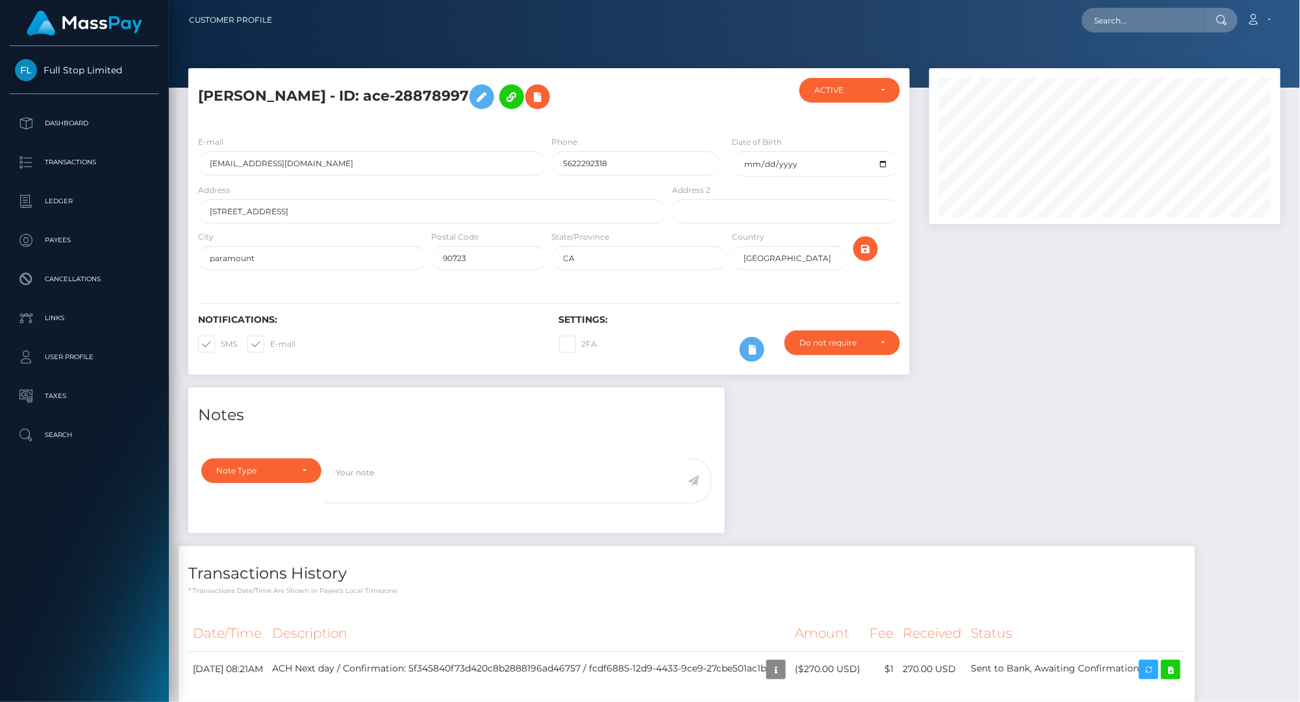
scroll to position [86, 0]
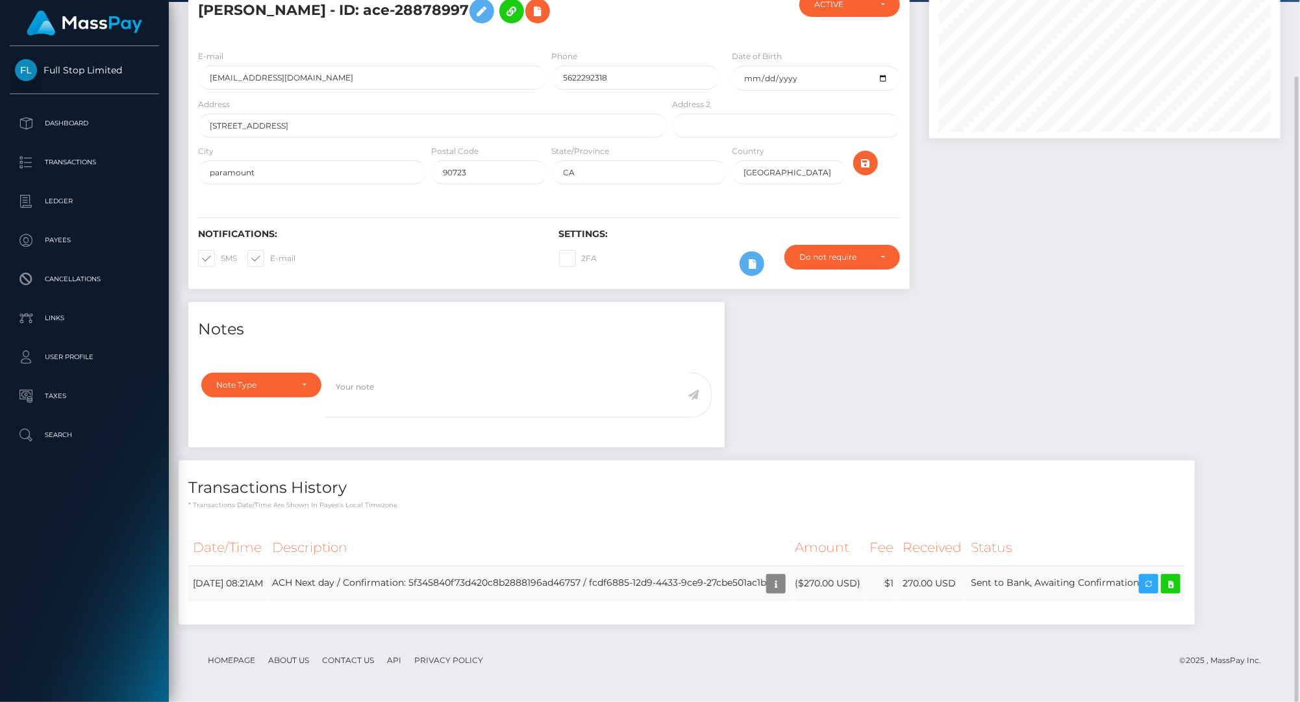
drag, startPoint x: 939, startPoint y: 583, endPoint x: 917, endPoint y: 578, distance: 22.7
click at [917, 578] on tr "[DATE] 08:21AM ACH Next day / Confirmation: 5f345840f73d420c8b2888196ad46757 / …" at bounding box center [686, 583] width 997 height 36
drag, startPoint x: 991, startPoint y: 582, endPoint x: 865, endPoint y: 594, distance: 126.5
click at [865, 594] on tr "[DATE] 08:21AM ACH Next day / Confirmation: 5f345840f73d420c8b2888196ad46757 / …" at bounding box center [686, 583] width 997 height 36
drag, startPoint x: 247, startPoint y: 581, endPoint x: 586, endPoint y: 584, distance: 338.3
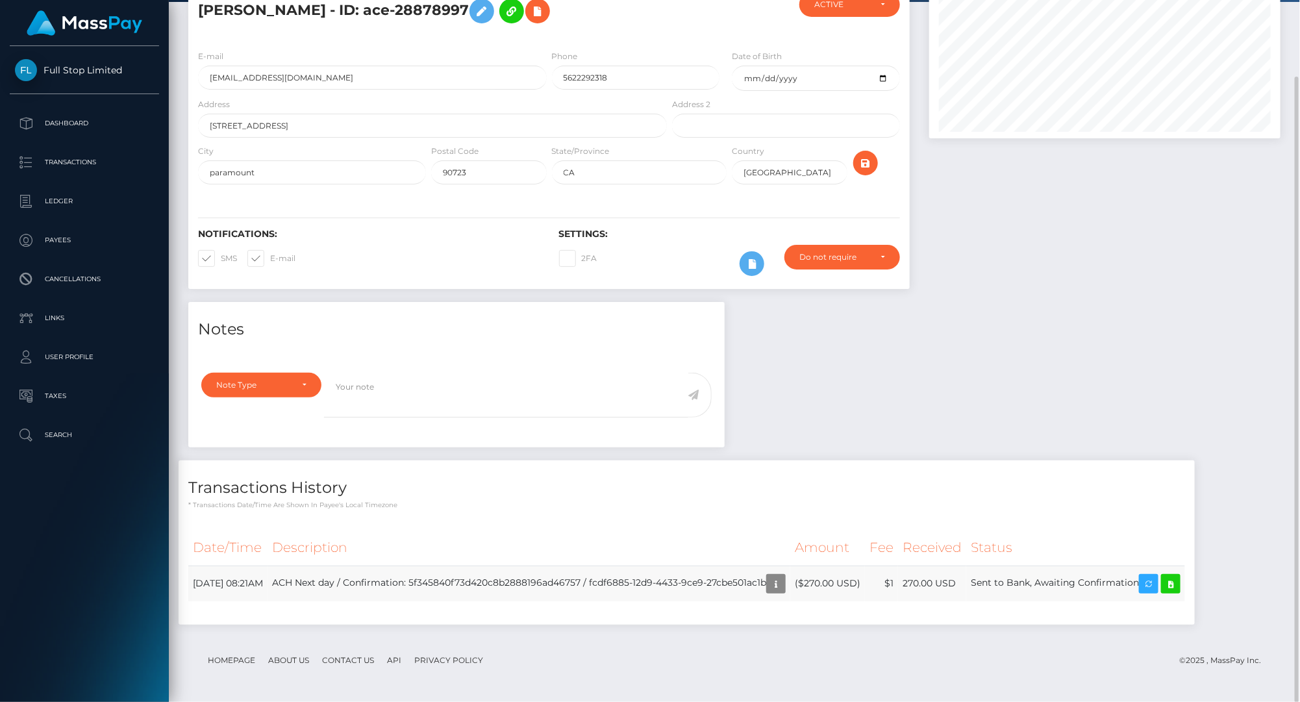
click at [584, 584] on tr "[DATE] 08:21AM ACH Next day / Confirmation: 5f345840f73d420c8b2888196ad46757 / …" at bounding box center [686, 583] width 997 height 36
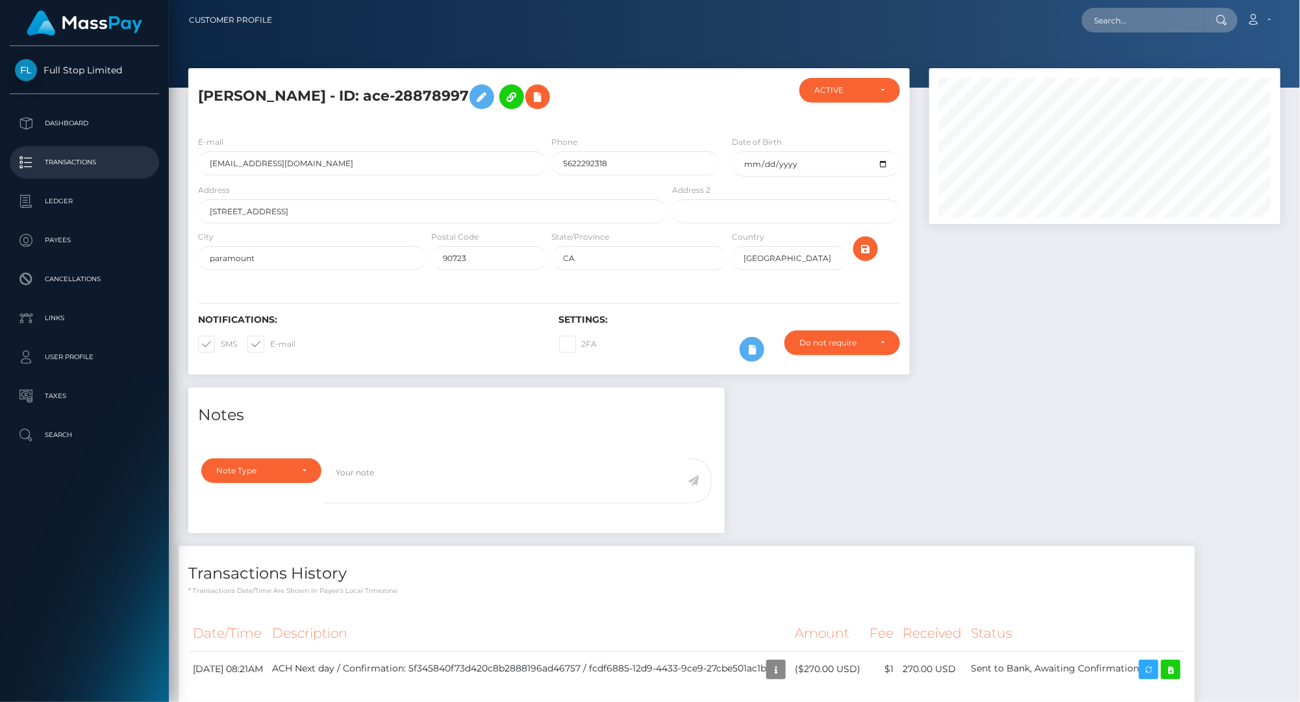
click at [65, 164] on p "Transactions" at bounding box center [84, 162] width 139 height 19
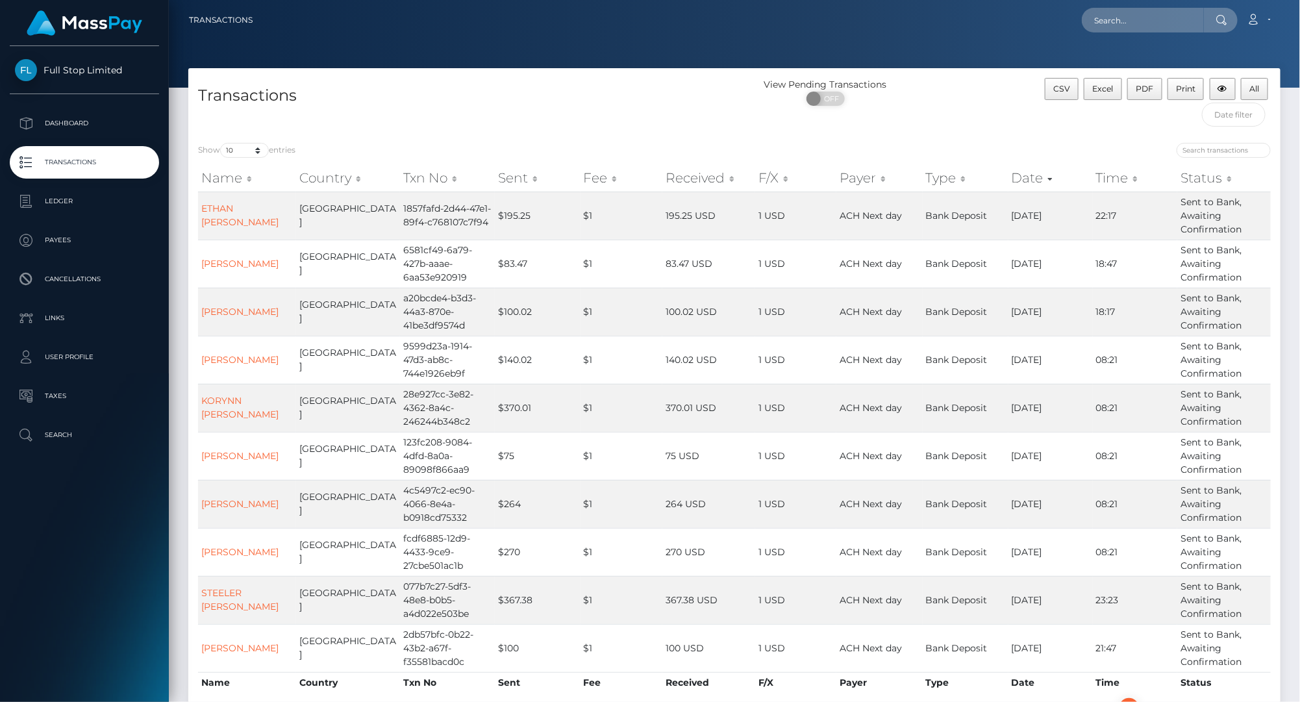
drag, startPoint x: 802, startPoint y: 23, endPoint x: 830, endPoint y: 20, distance: 27.5
click at [802, 23] on div "Loading... Loading... Account Edit Profile Logout" at bounding box center [771, 19] width 1017 height 27
